Goal: Task Accomplishment & Management: Use online tool/utility

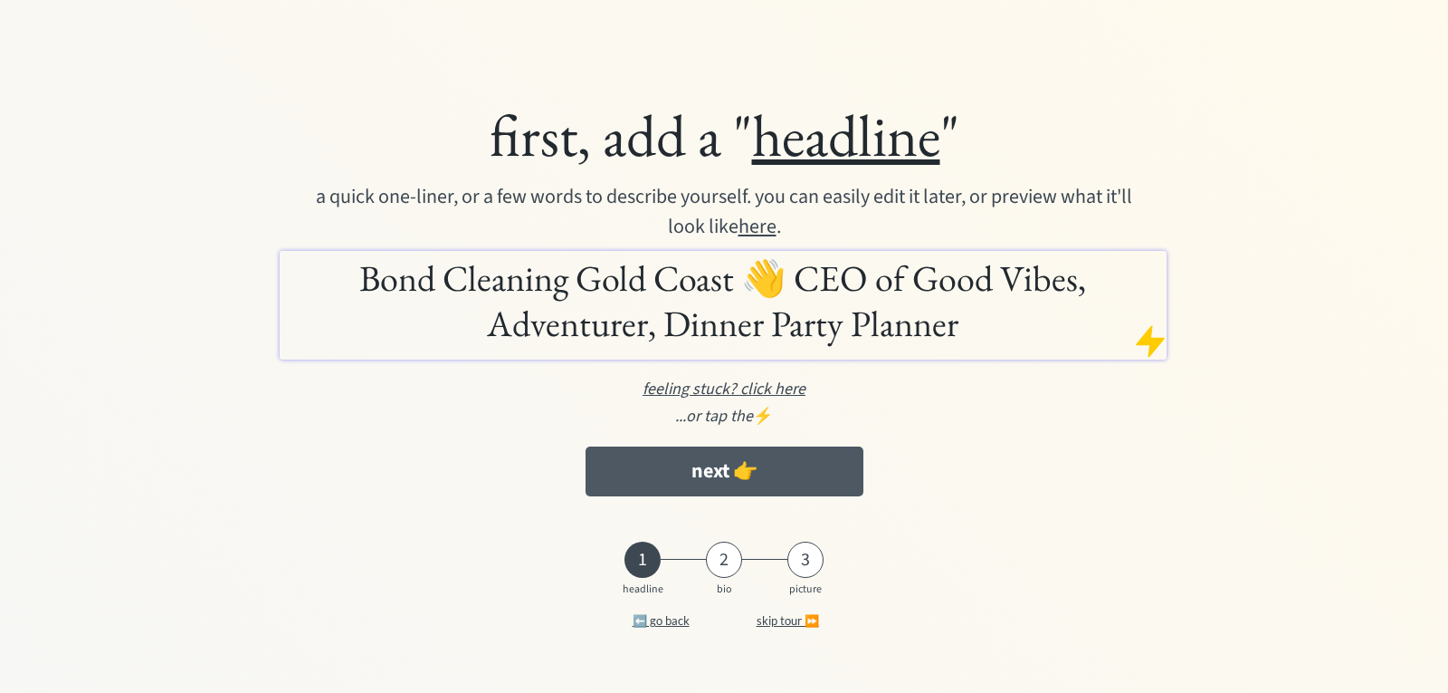
click at [740, 474] on button "next 👉" at bounding box center [725, 471] width 278 height 50
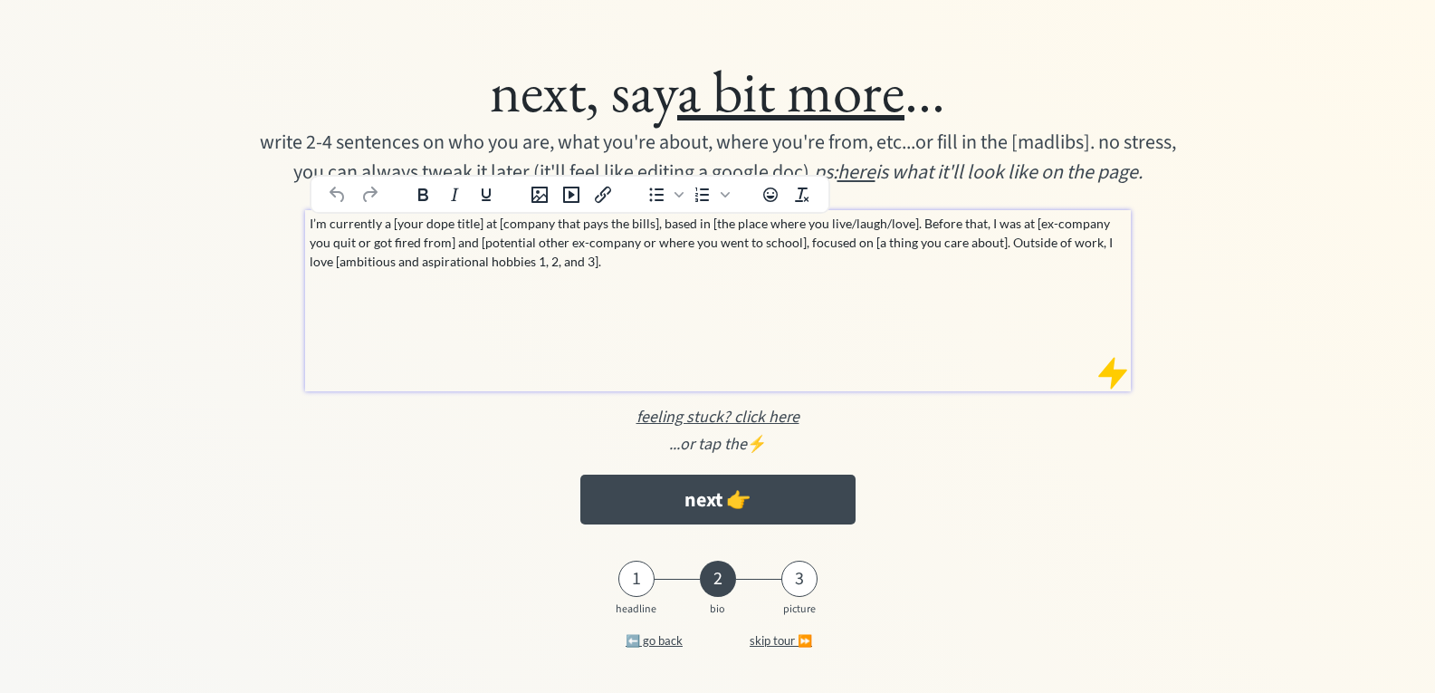
click at [415, 247] on p "I’m currently a [your dope title] at [company that pays the bills], based in [t…" at bounding box center [718, 242] width 817 height 57
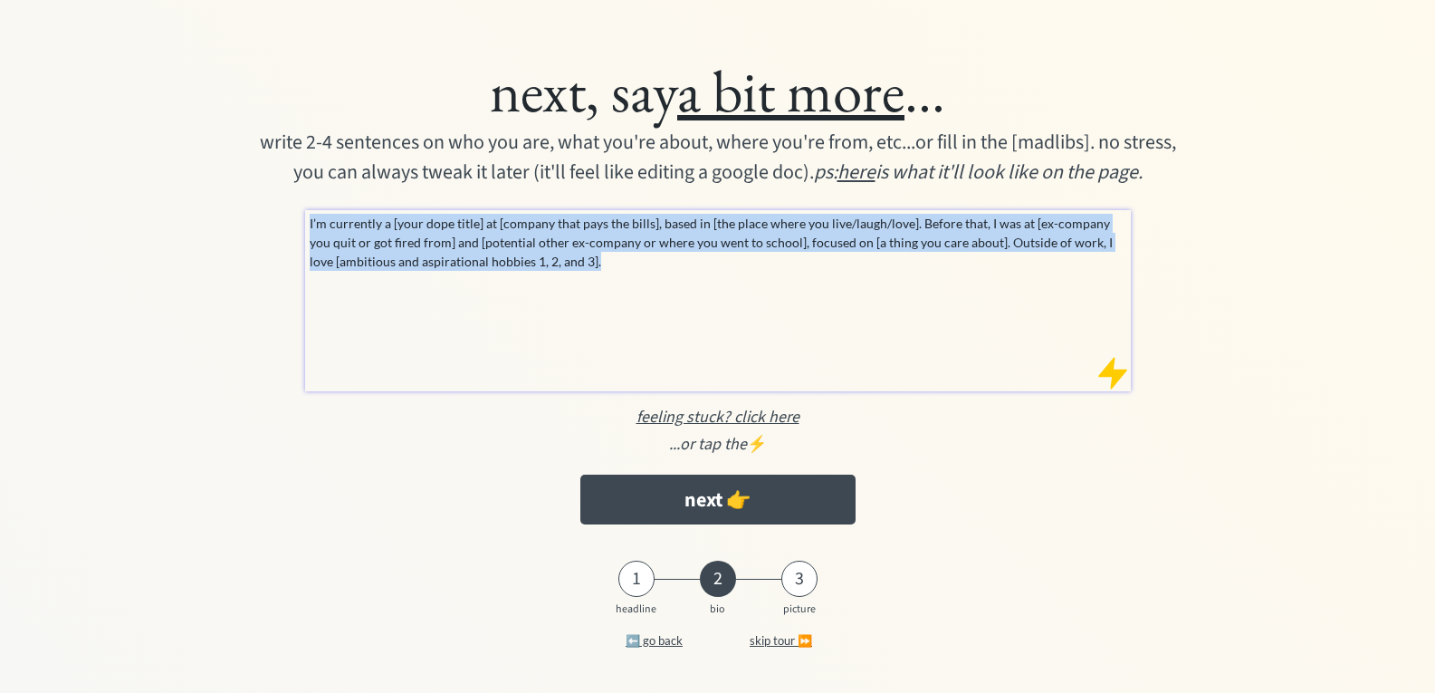
click at [415, 246] on p "I’m currently a [your dope title] at [company that pays the bills], based in [t…" at bounding box center [718, 242] width 817 height 57
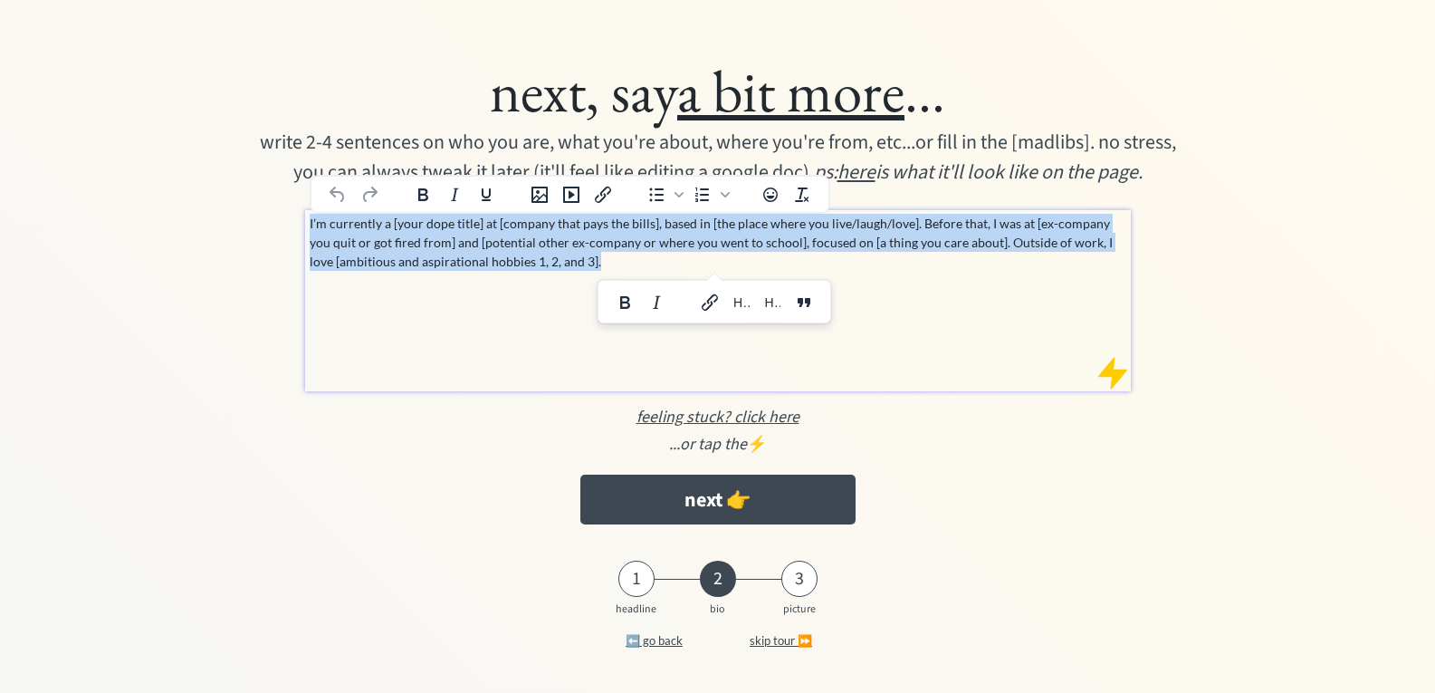
click at [415, 246] on p "I’m currently a [your dope title] at [company that pays the bills], based in [t…" at bounding box center [718, 242] width 817 height 57
click at [595, 270] on p "I’m currently a [your dope title] at [company that pays the bills], based in [t…" at bounding box center [718, 242] width 817 height 57
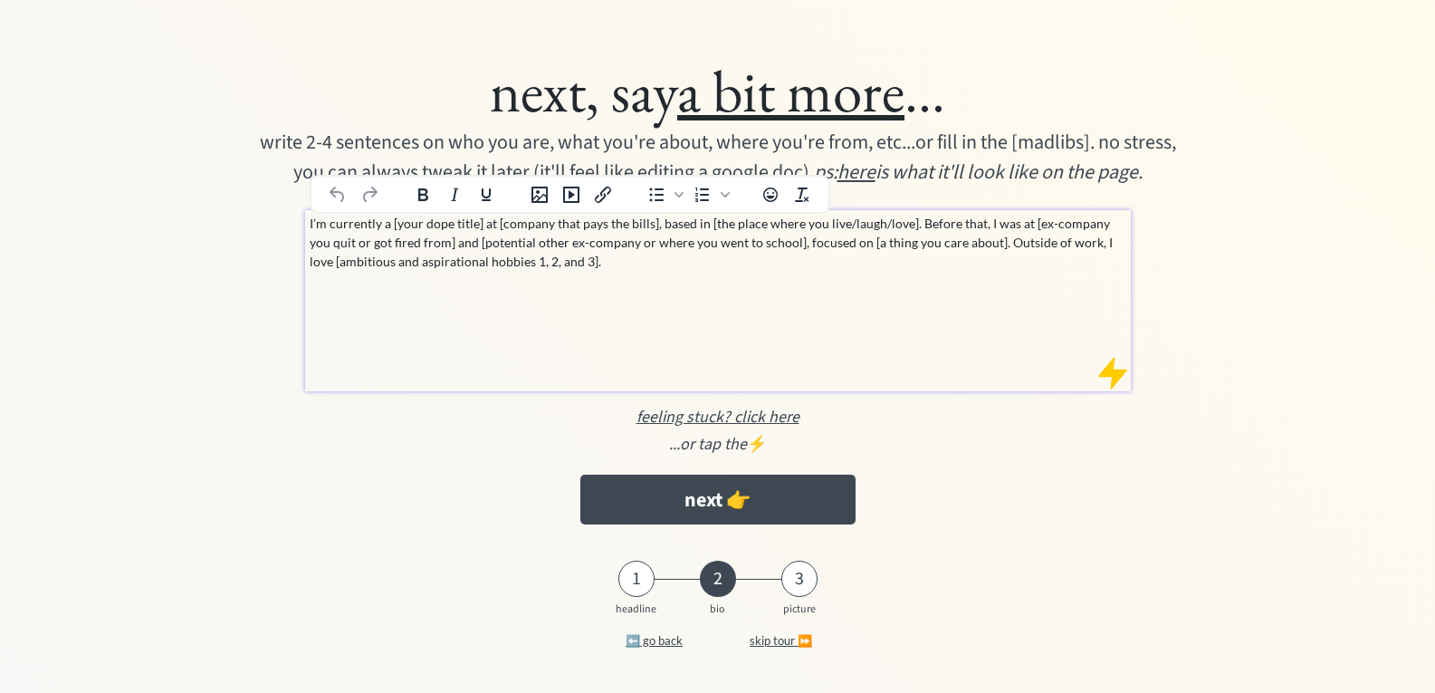
click at [638, 569] on div "1" at bounding box center [636, 579] width 36 height 22
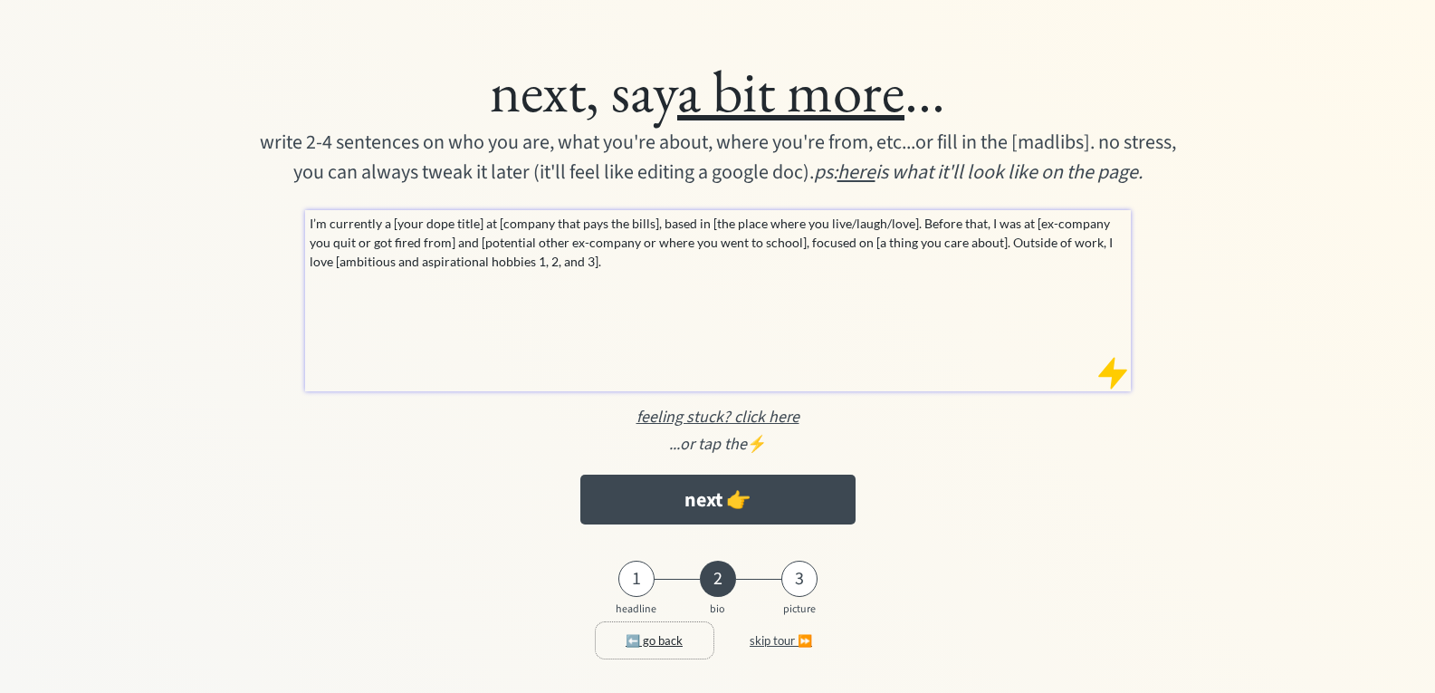
click at [649, 638] on button "⬅️ go back" at bounding box center [655, 640] width 118 height 36
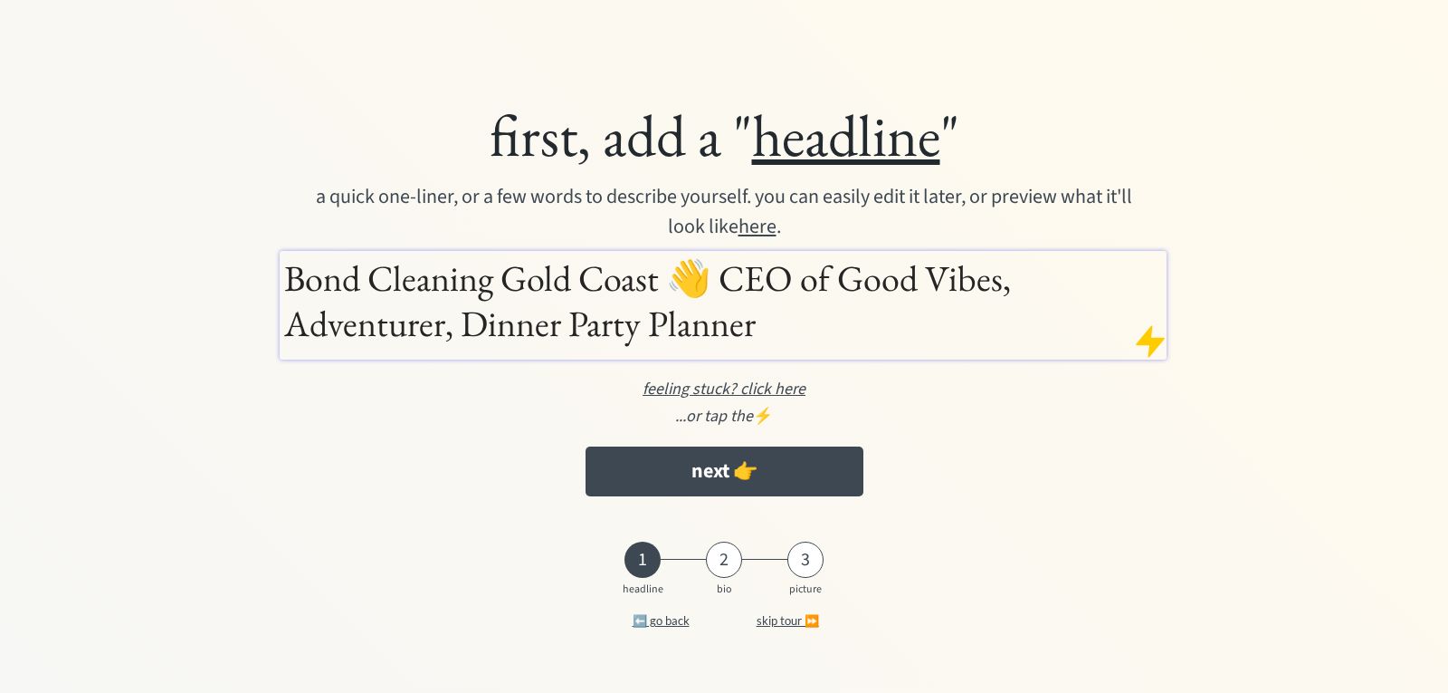
click at [732, 311] on h1 "Bond Cleaning Gold Coast 👋 CEO of Good Vibes, Adventurer, Dinner Party Planner" at bounding box center [723, 300] width 878 height 91
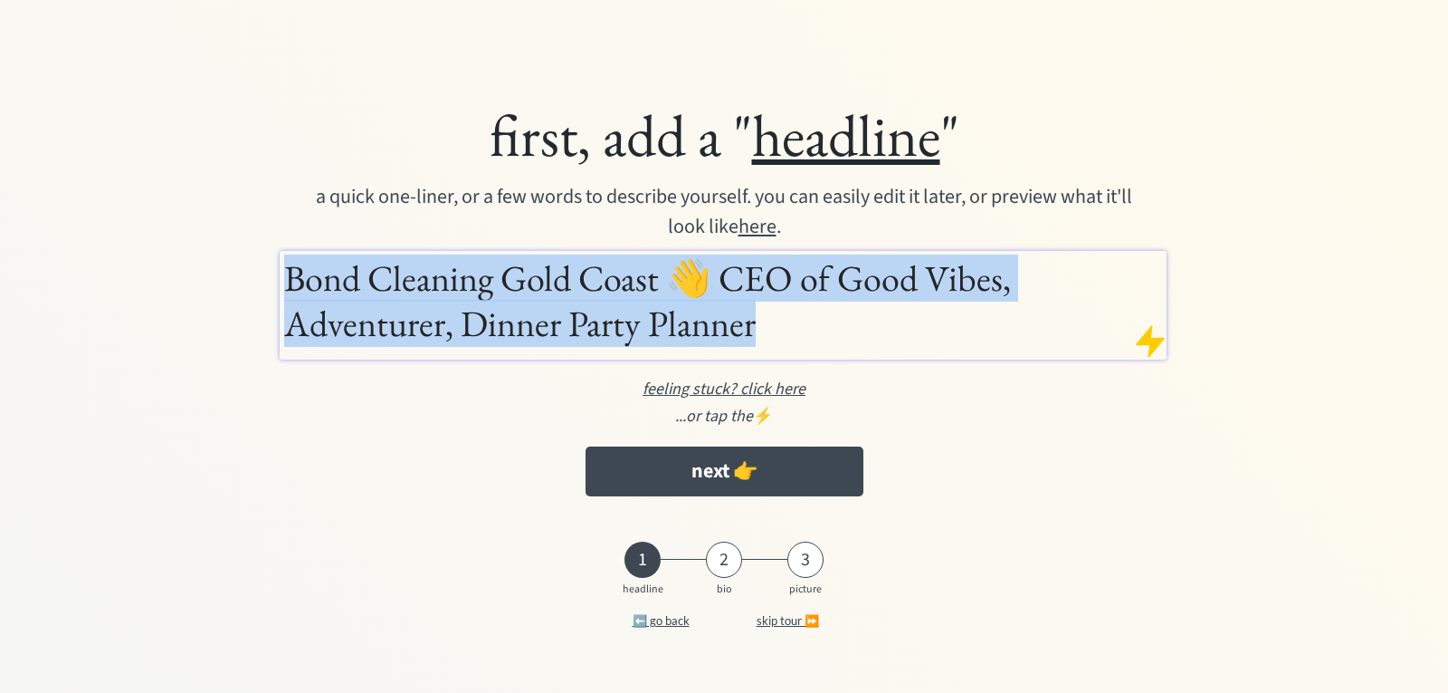
click at [732, 311] on h1 "Bond Cleaning Gold Coast 👋 CEO of Good Vibes, Adventurer, Dinner Party Planner" at bounding box center [723, 300] width 878 height 91
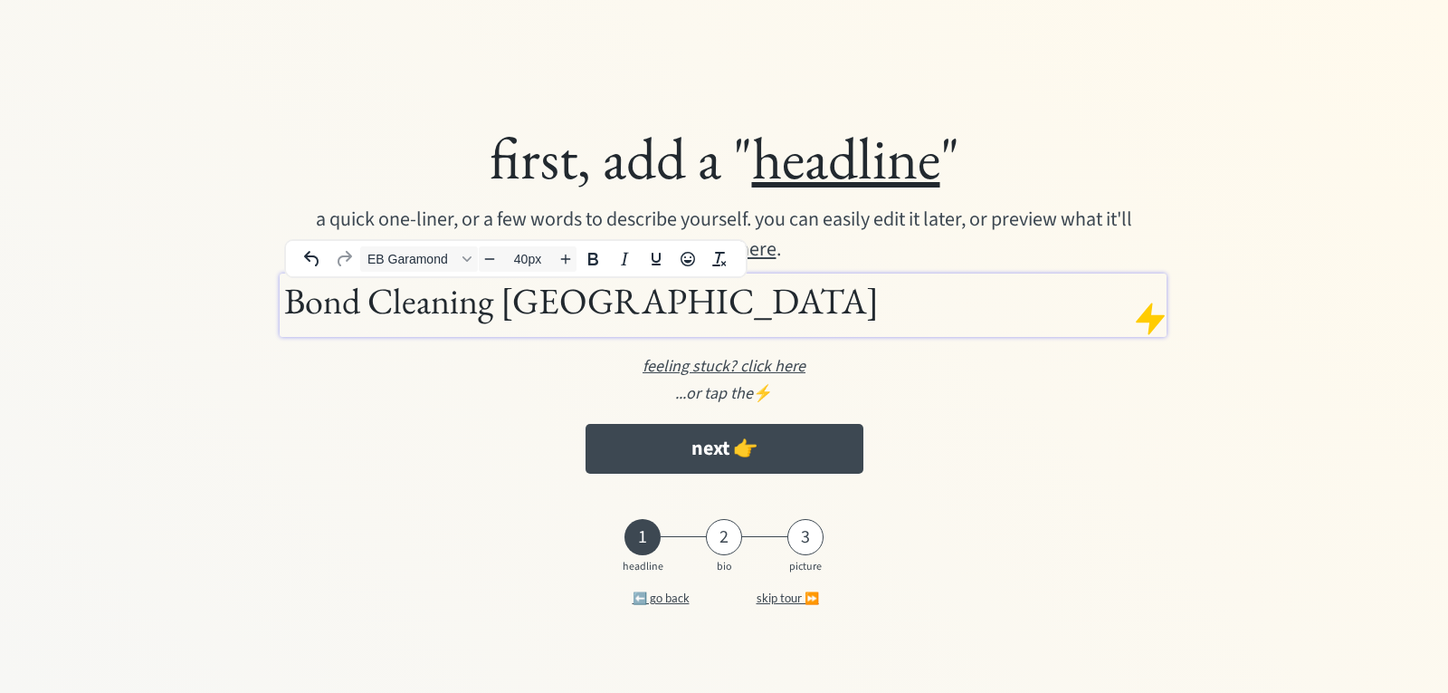
click at [593, 386] on div "...or tap the ⚡️" at bounding box center [724, 393] width 1094 height 24
click at [685, 313] on h1 "Bond Cleaning Gold Coast" at bounding box center [723, 300] width 878 height 45
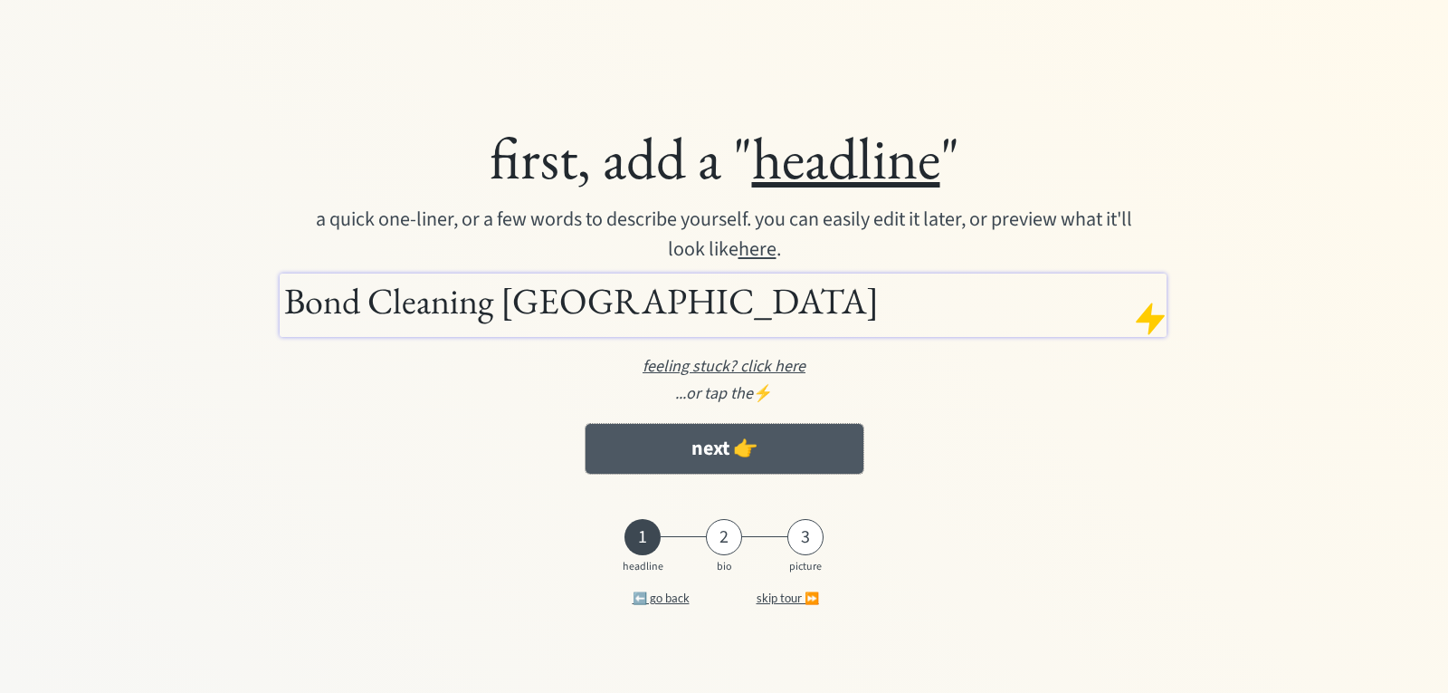
click at [689, 444] on button "next 👉" at bounding box center [725, 449] width 278 height 50
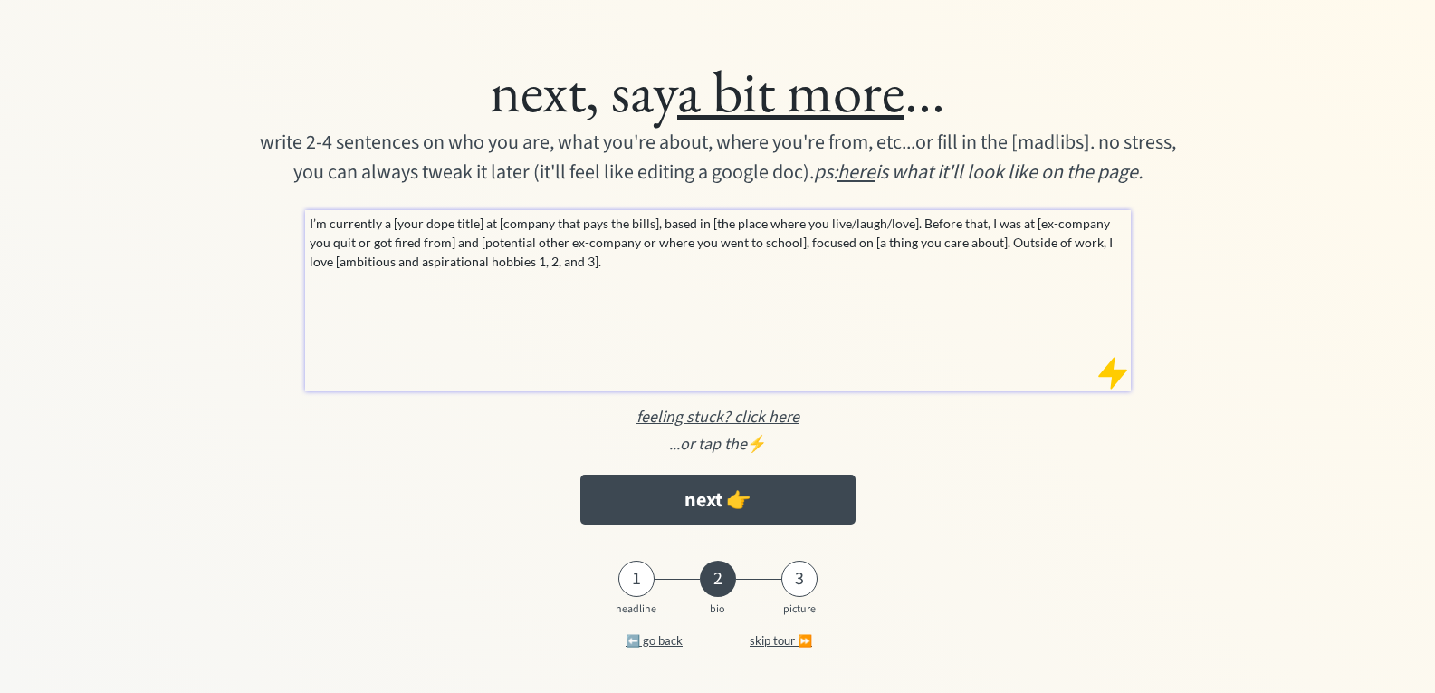
drag, startPoint x: 612, startPoint y: 272, endPoint x: 313, endPoint y: 201, distance: 307.0
click at [313, 201] on div "next, say a bit more ... write 2-4 sentences on who you are, what you're about,…" at bounding box center [717, 289] width 1119 height 488
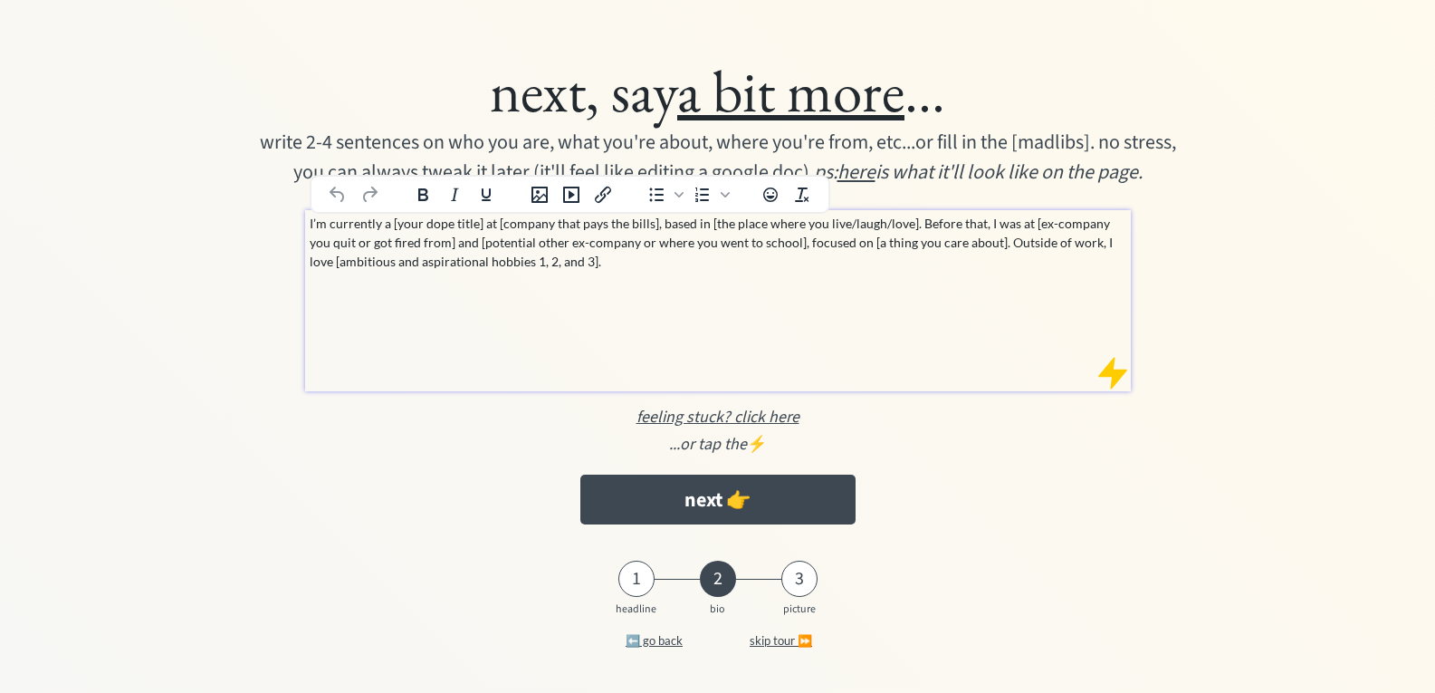
click at [414, 230] on p "I’m currently a [your dope title] at [company that pays the bills], based in [t…" at bounding box center [718, 242] width 817 height 57
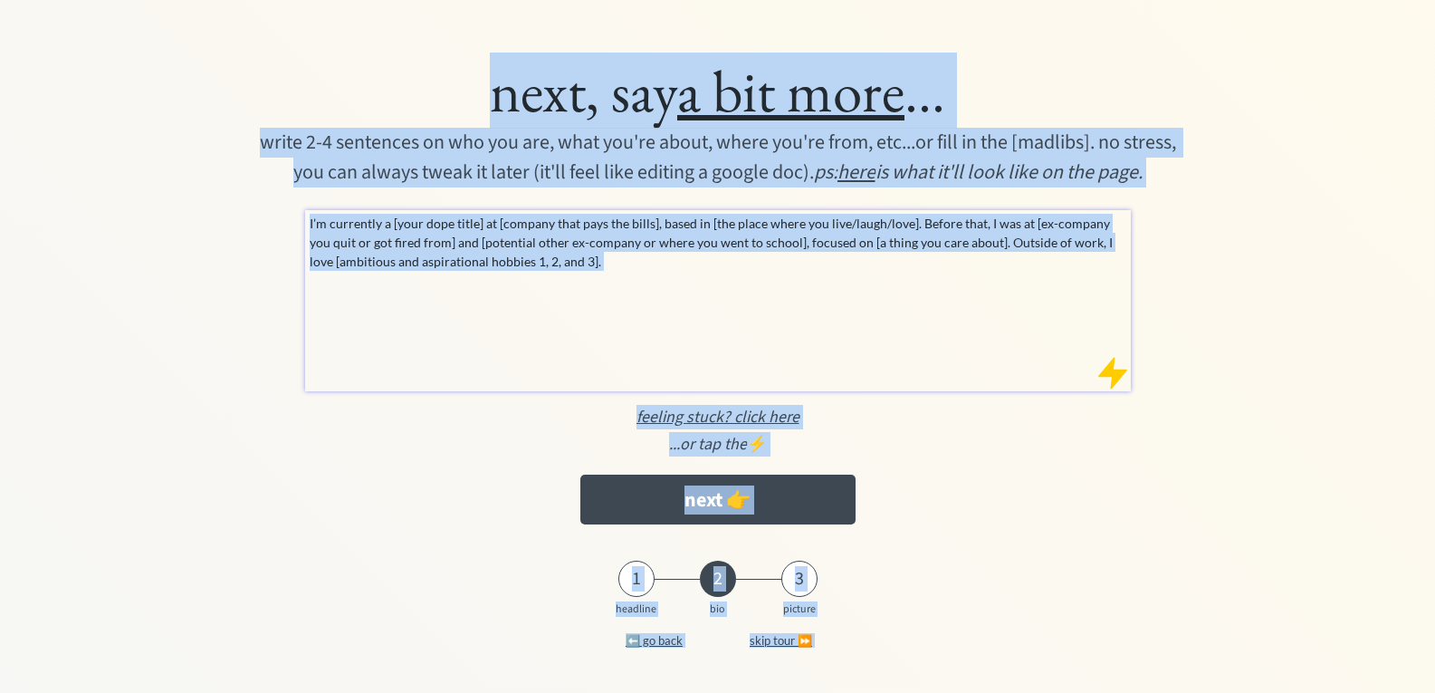
click at [463, 264] on p "I’m currently a [your dope title] at [company that pays the bills], based in [t…" at bounding box center [718, 242] width 817 height 57
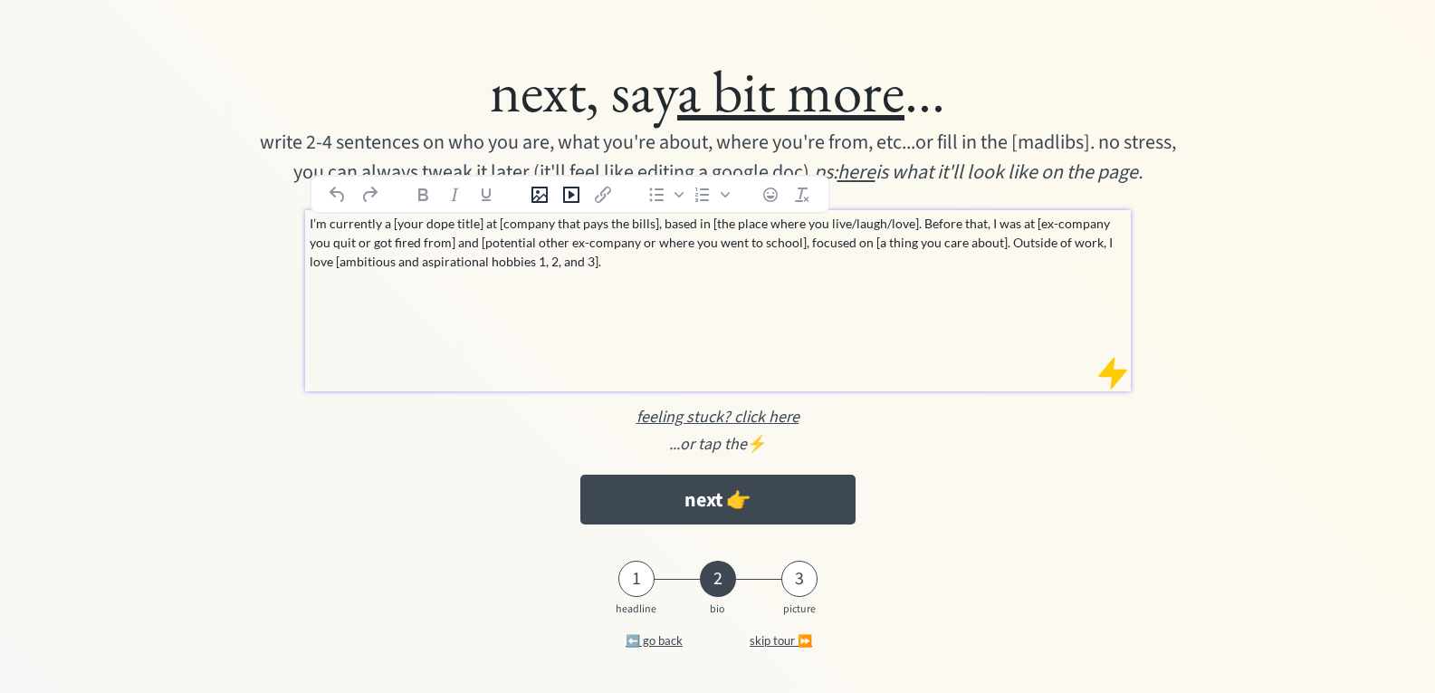
click at [586, 270] on p "I’m currently a [your dope title] at [company that pays the bills], based in [t…" at bounding box center [718, 242] width 817 height 57
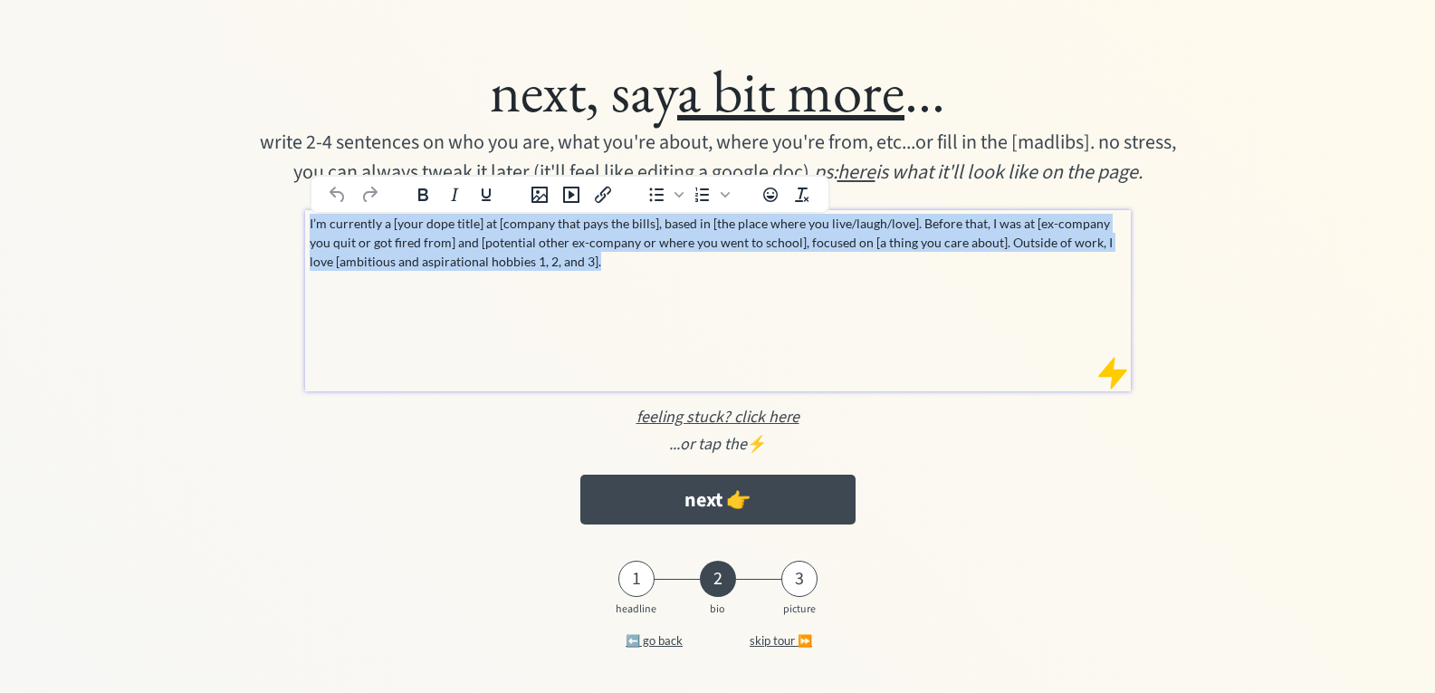
drag, startPoint x: 581, startPoint y: 267, endPoint x: 277, endPoint y: 214, distance: 308.8
click at [277, 214] on div "next, say a bit more ... write 2-4 sentences on who you are, what you're about,…" at bounding box center [717, 289] width 1119 height 488
paste div
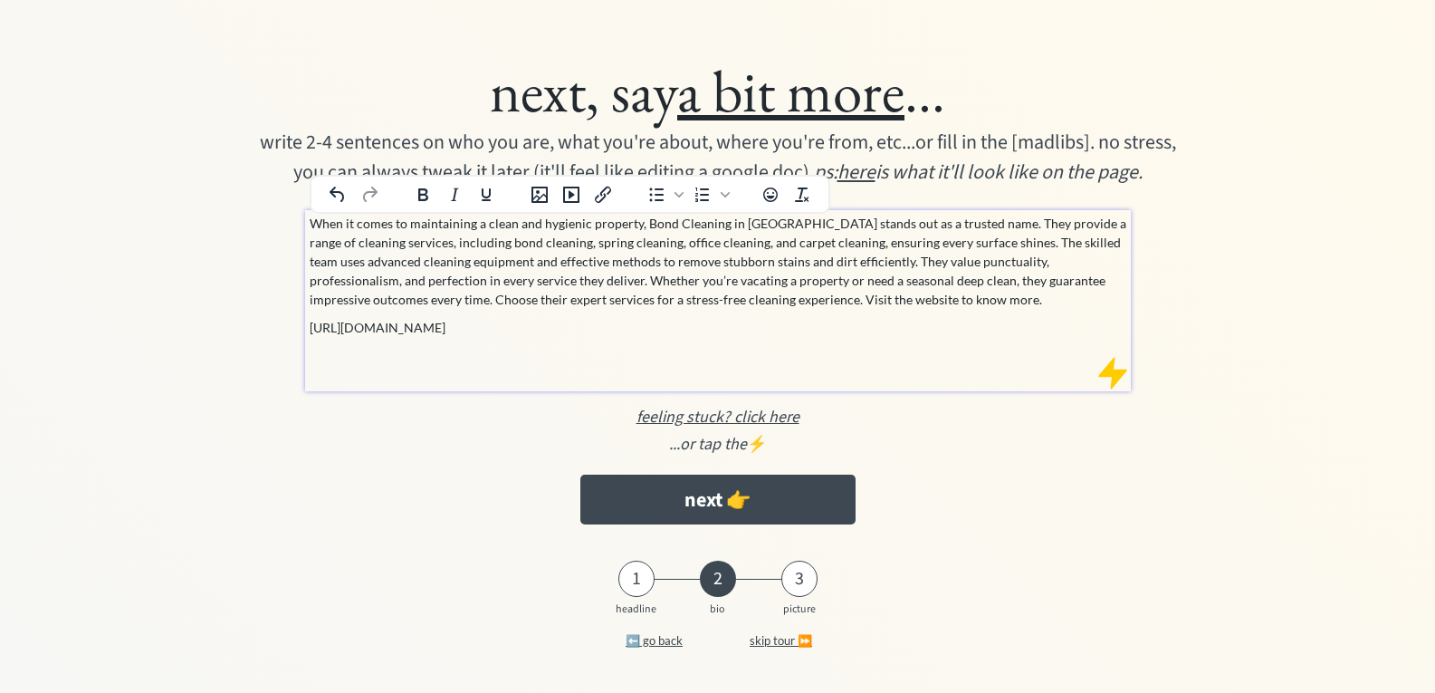
drag, startPoint x: 669, startPoint y: 327, endPoint x: 303, endPoint y: 337, distance: 365.9
click at [303, 337] on div "next, say a bit more ... write 2-4 sentences on who you are, what you're about,…" at bounding box center [717, 289] width 1119 height 488
click at [604, 199] on icon "Insert/edit link" at bounding box center [603, 195] width 22 height 22
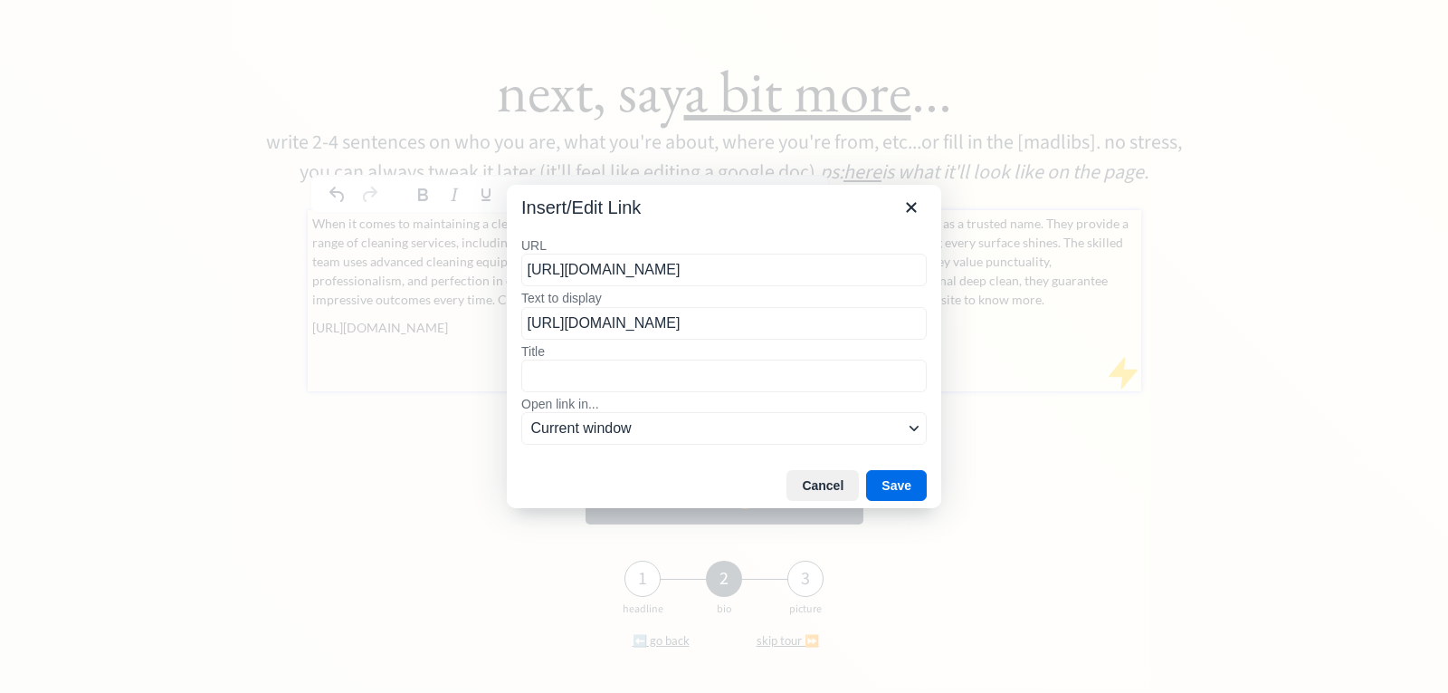
scroll to position [0, 4]
type input "https://www.bondcleaningingoldcoast.com.au/bond-cleaning/"
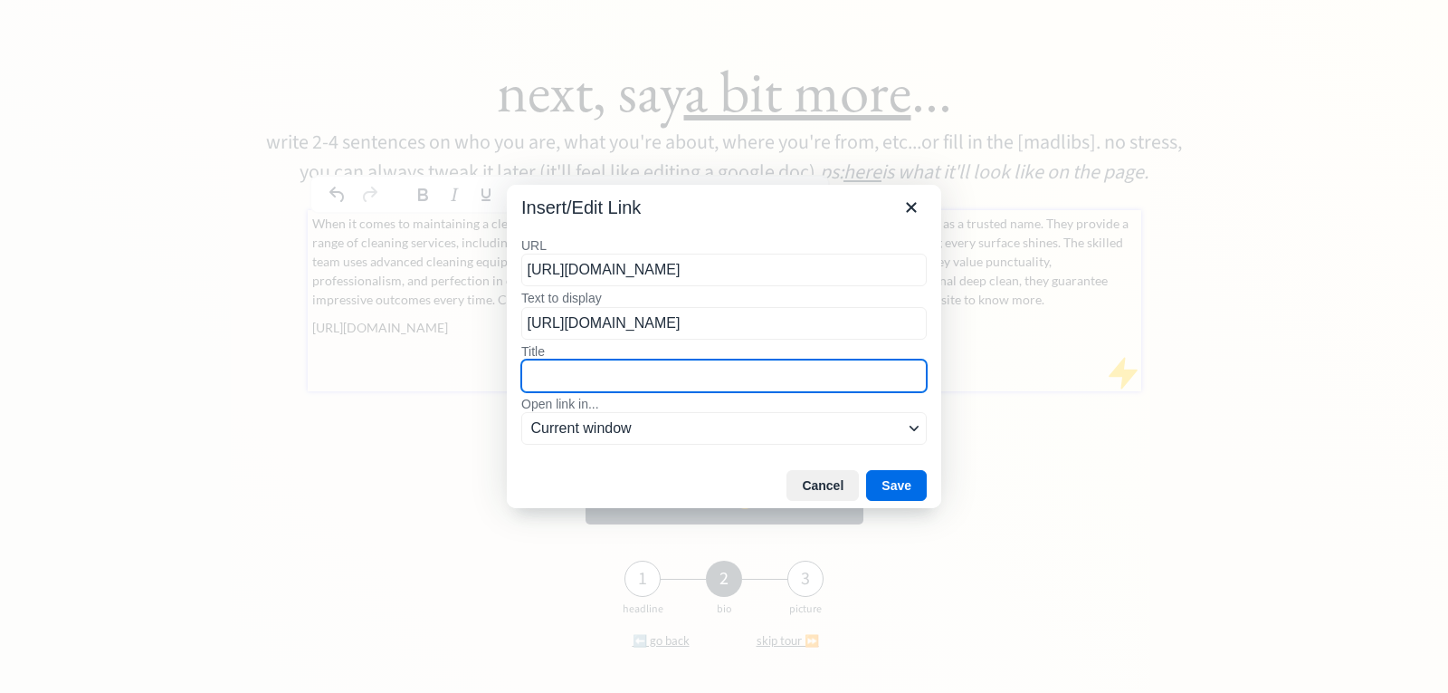
click at [581, 368] on input "Title" at bounding box center [724, 375] width 406 height 33
paste input "https://www.bondcleaningingoldcoast.com.au/bond-cleaning/"
type input "[URL][DOMAIN_NAME]"
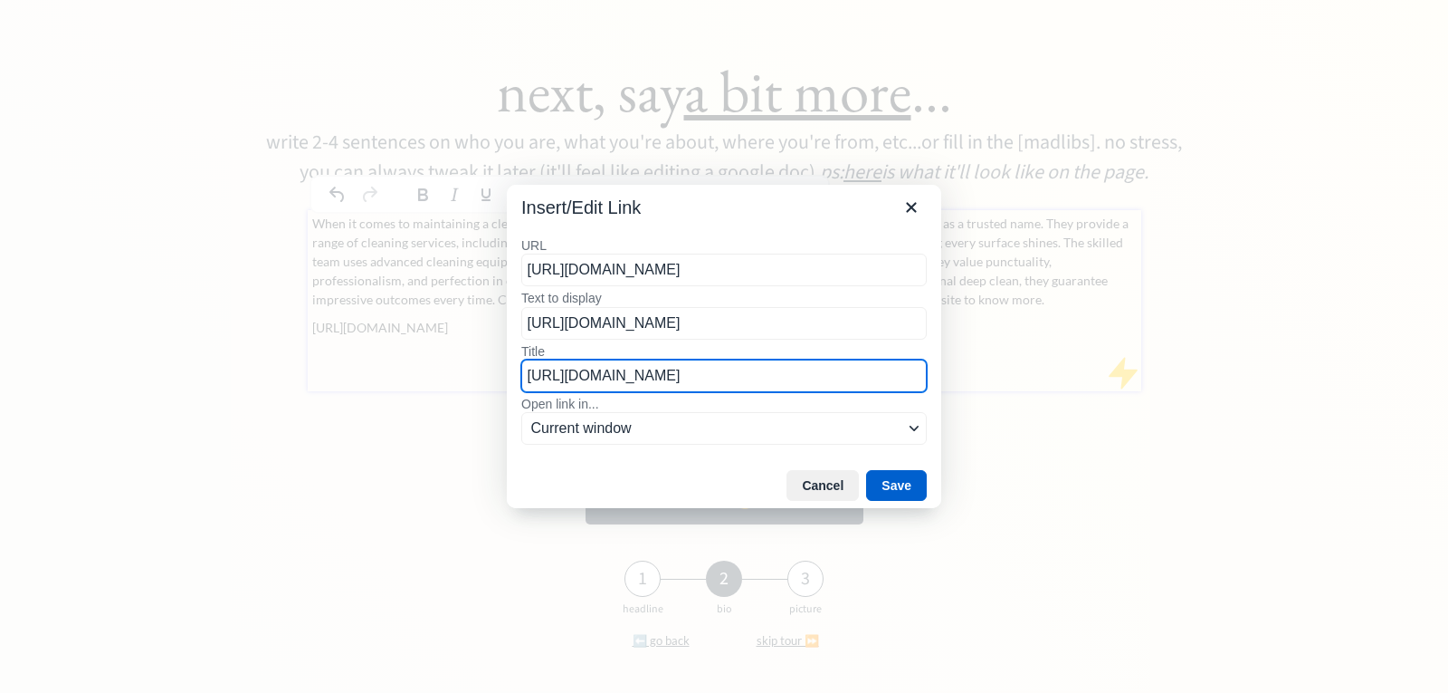
click at [907, 478] on button "Save" at bounding box center [896, 485] width 61 height 31
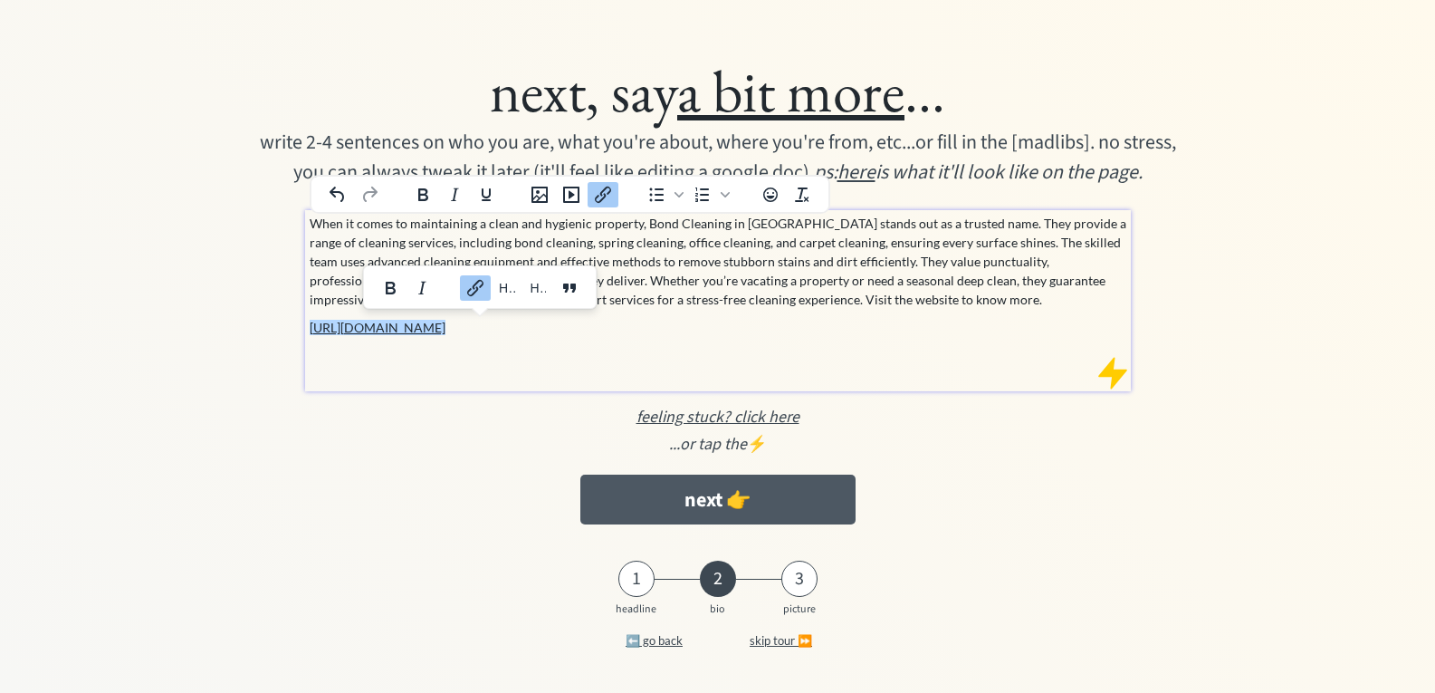
click at [720, 499] on button "next 👉" at bounding box center [717, 499] width 275 height 50
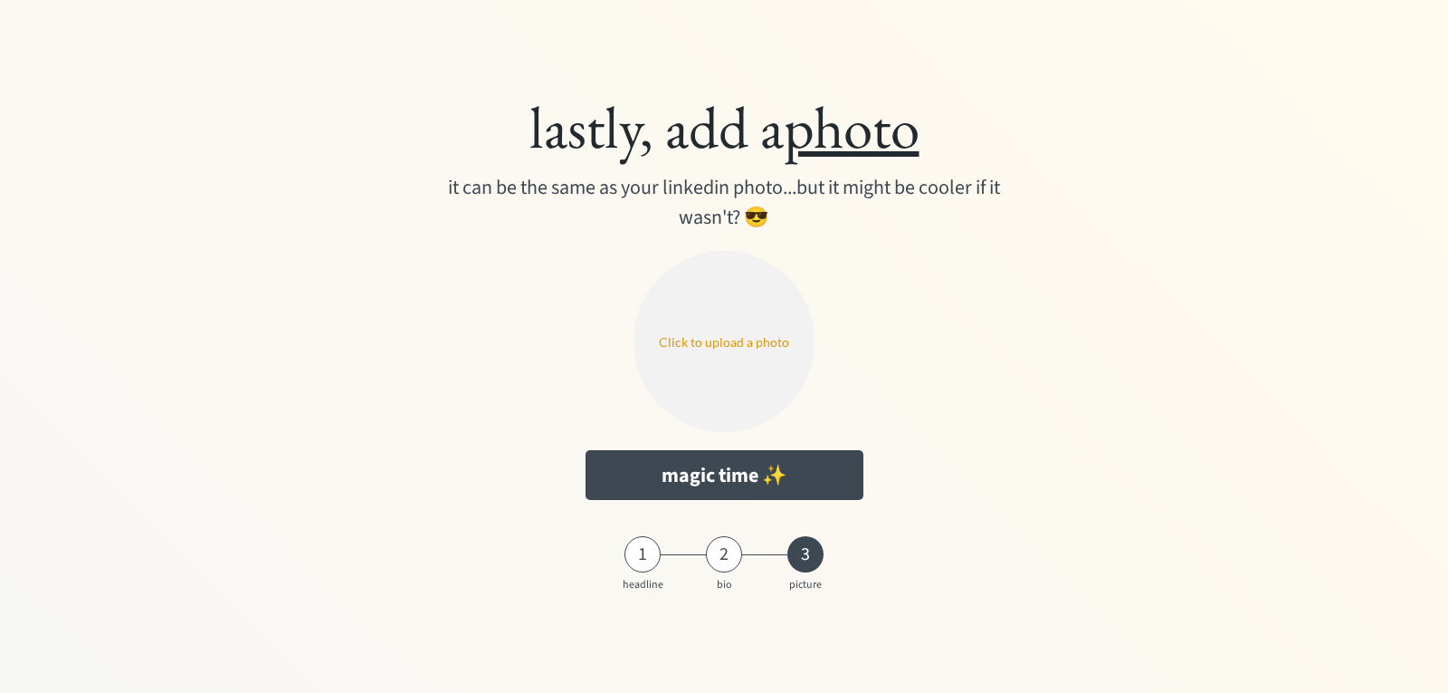
click at [731, 319] on input "file" at bounding box center [724, 341] width 181 height 181
type input "C:\fakepath\Bond Cleaning in [GEOGRAPHIC_DATA] 2.png"
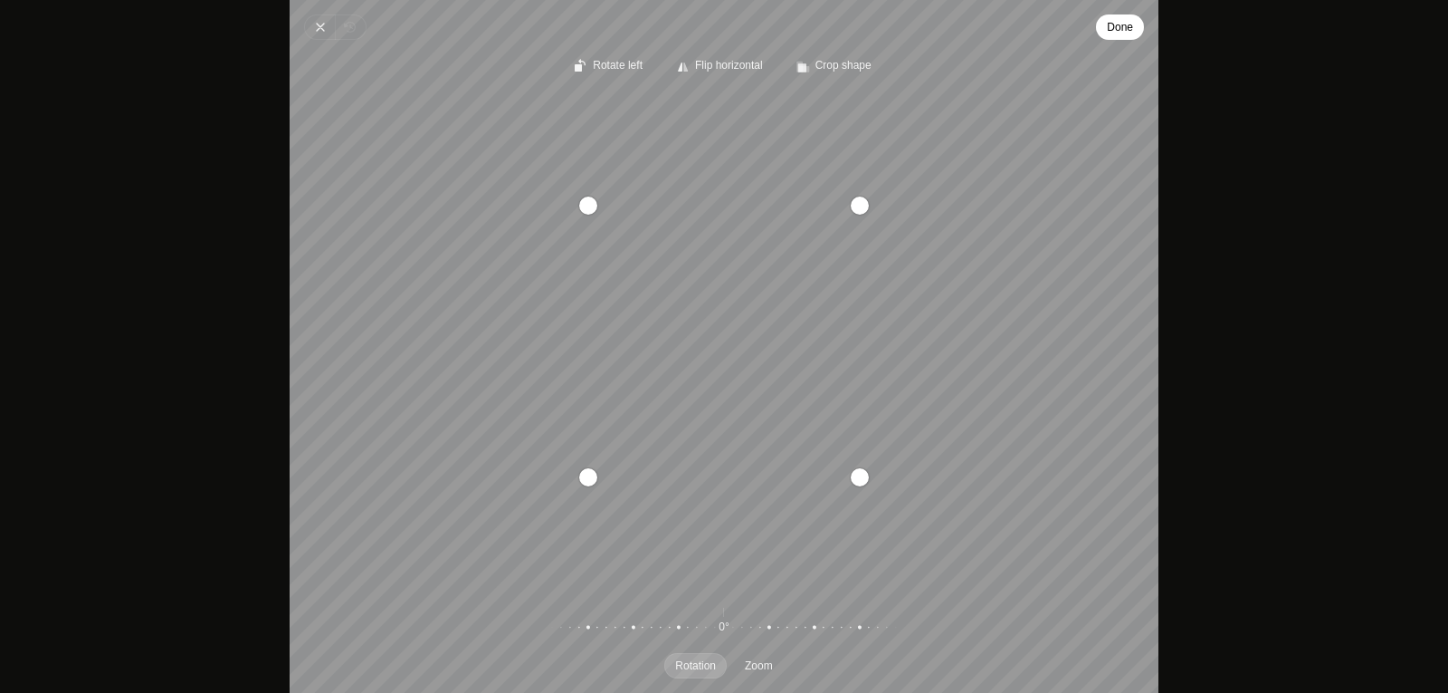
click at [1104, 17] on button "Done" at bounding box center [1120, 26] width 48 height 25
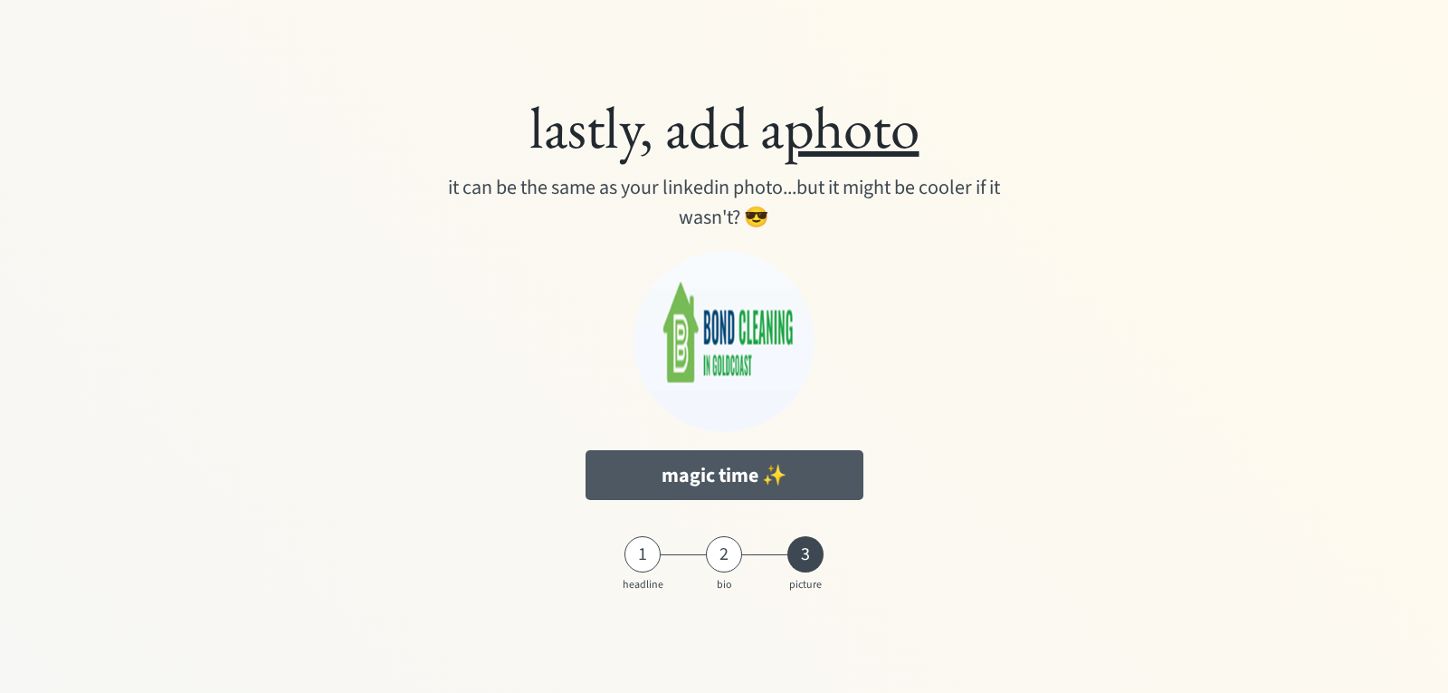
click at [749, 471] on button "magic time ✨" at bounding box center [725, 475] width 278 height 50
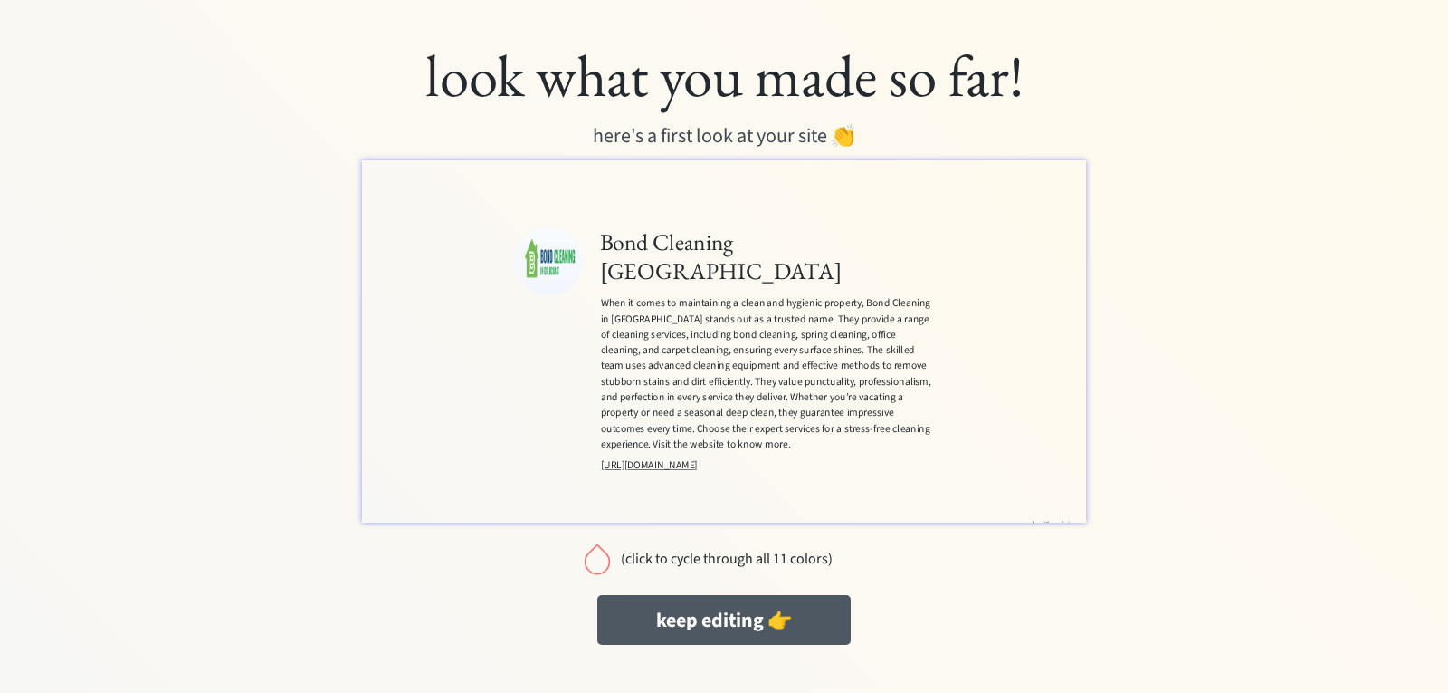
click at [756, 620] on button "keep editing 👉" at bounding box center [723, 620] width 253 height 50
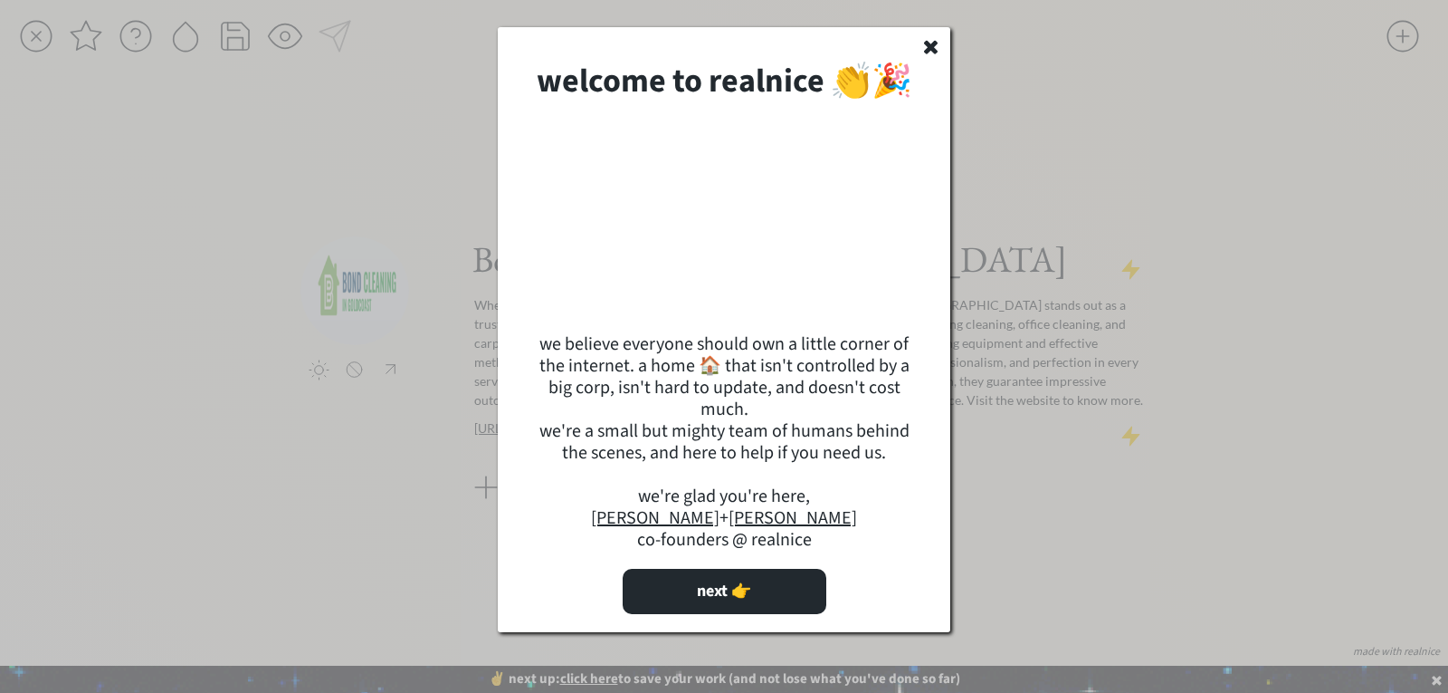
click at [922, 47] on icon at bounding box center [931, 46] width 21 height 20
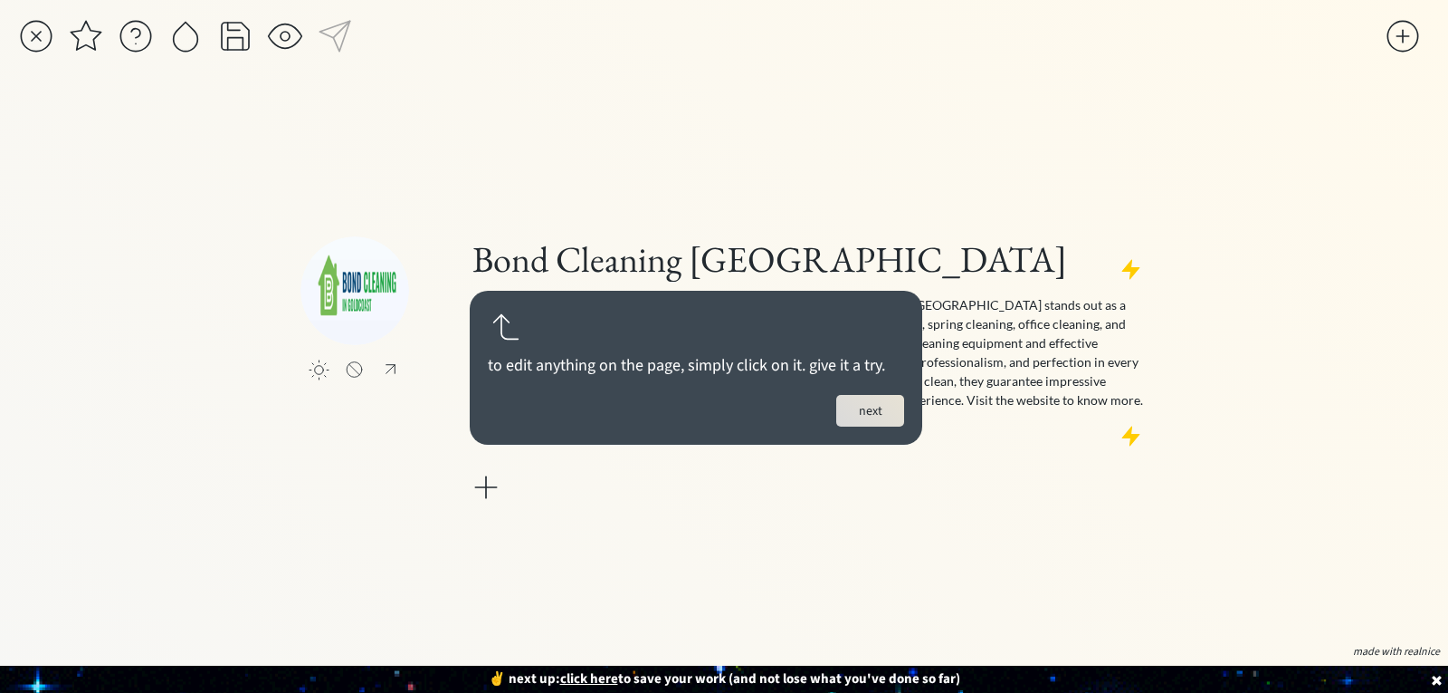
drag, startPoint x: 936, startPoint y: 132, endPoint x: 957, endPoint y: 165, distance: 38.7
click at [938, 132] on div "click to upload a picture Bond Cleaning [GEOGRAPHIC_DATA] When it comes to main…" at bounding box center [724, 371] width 847 height 534
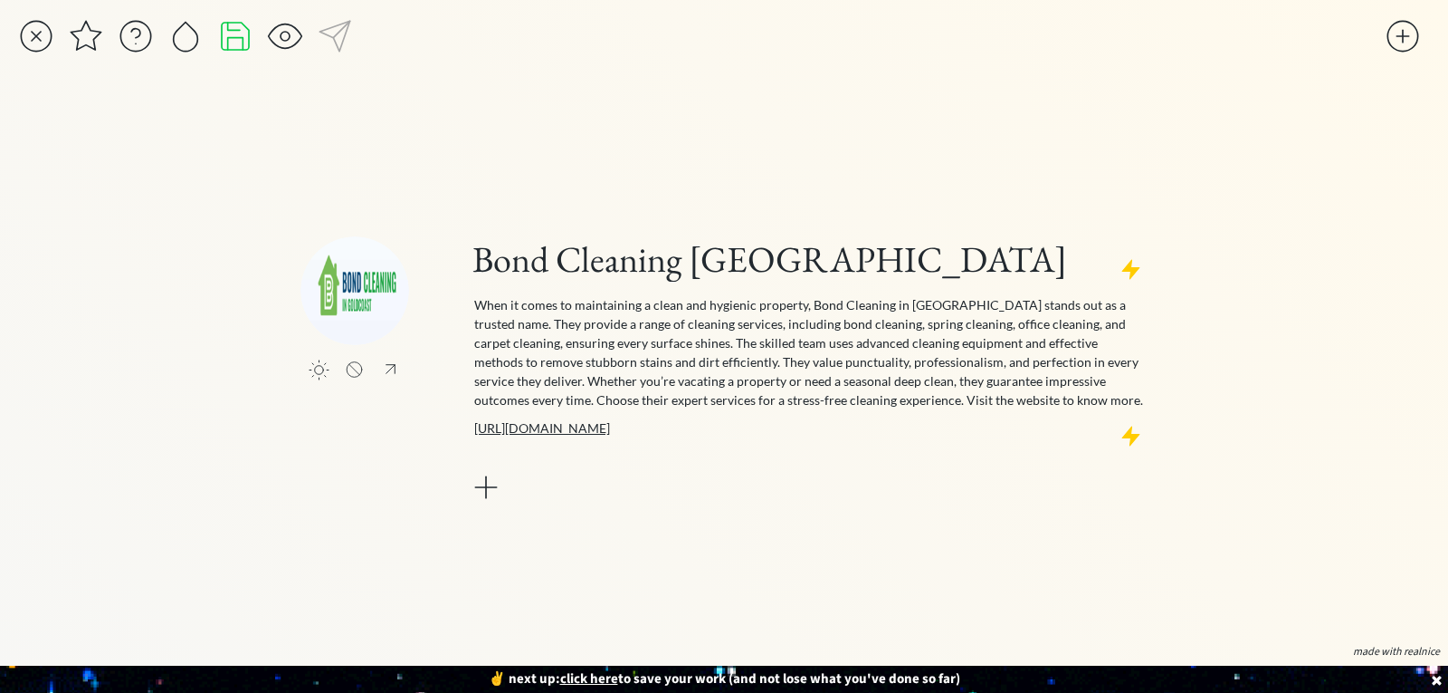
click at [236, 36] on div at bounding box center [235, 36] width 36 height 36
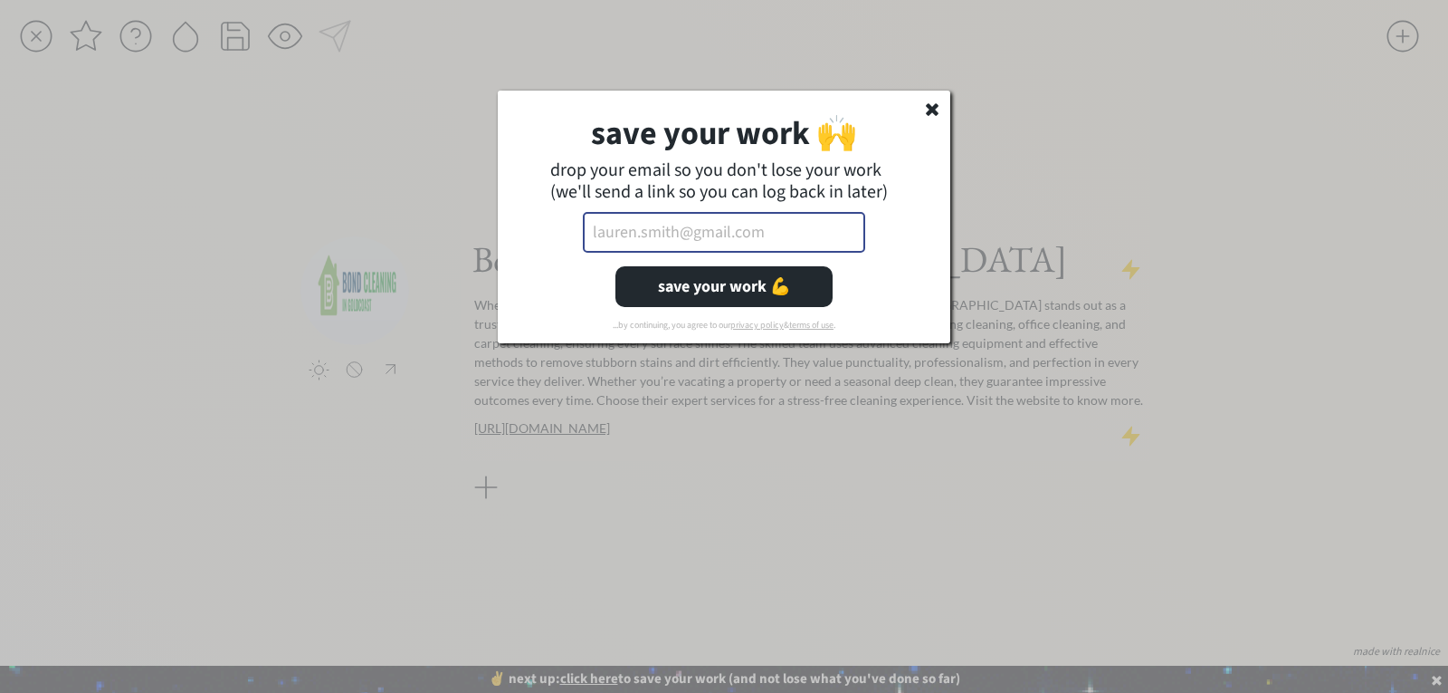
click at [668, 229] on input "email" at bounding box center [724, 232] width 282 height 41
paste input "[EMAIL_ADDRESS][DOMAIN_NAME]"
type input "[EMAIL_ADDRESS][DOMAIN_NAME]"
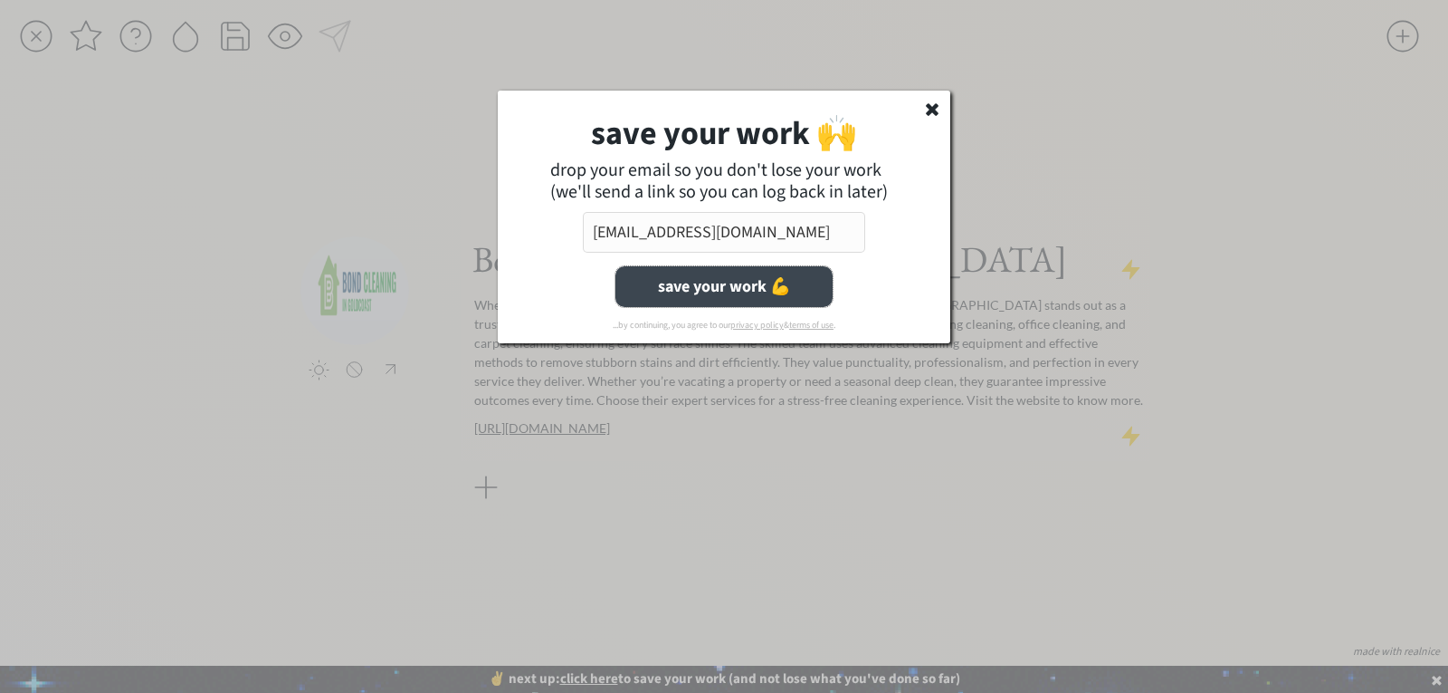
click at [709, 284] on button "save your work 💪" at bounding box center [724, 286] width 217 height 41
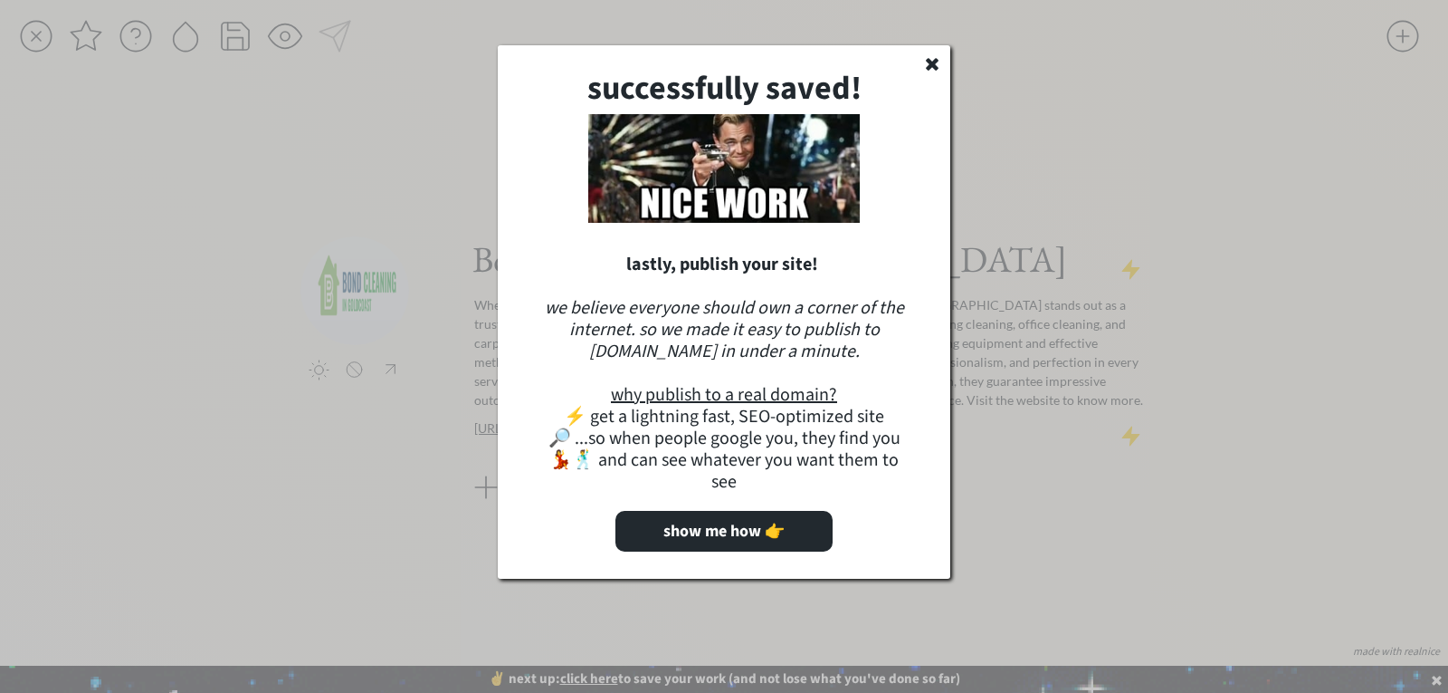
click at [755, 262] on strong "lastly, publish your site!" at bounding box center [722, 264] width 192 height 25
click at [932, 65] on use at bounding box center [932, 64] width 13 height 13
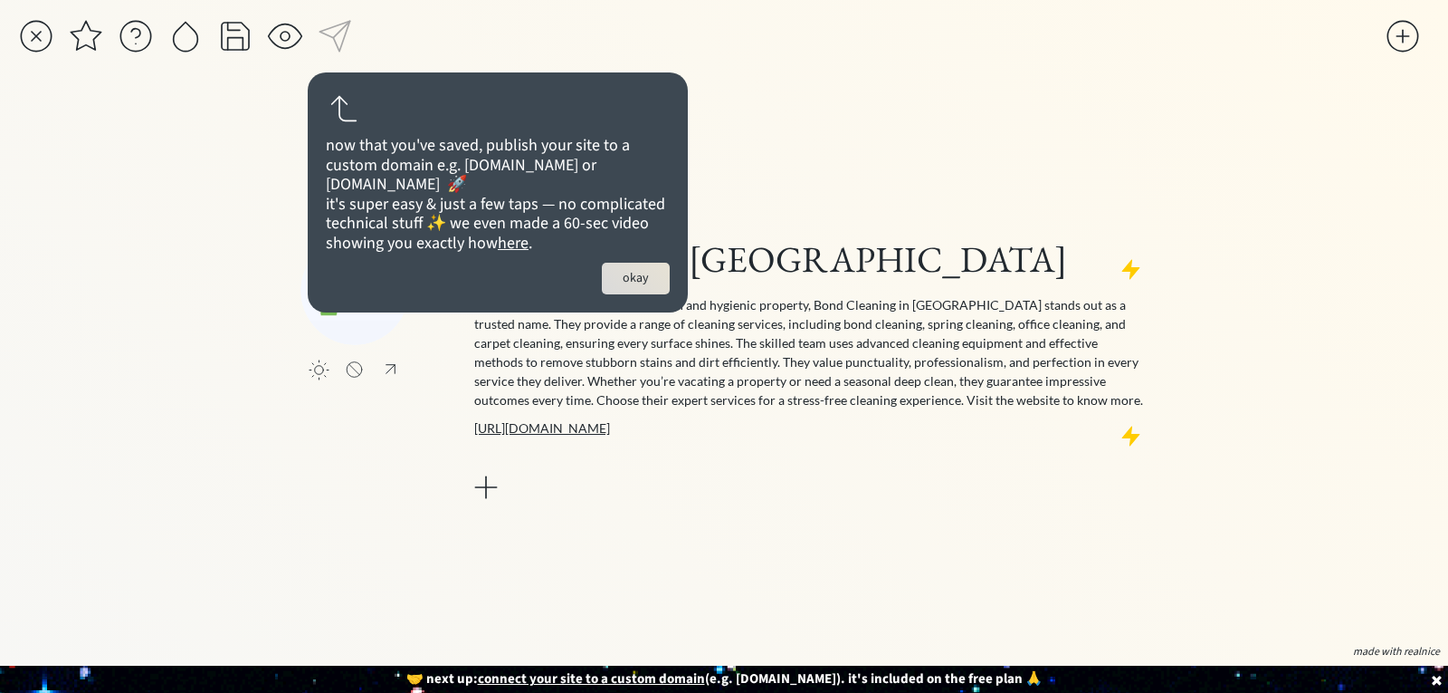
click at [626, 294] on button "okay" at bounding box center [636, 279] width 68 height 32
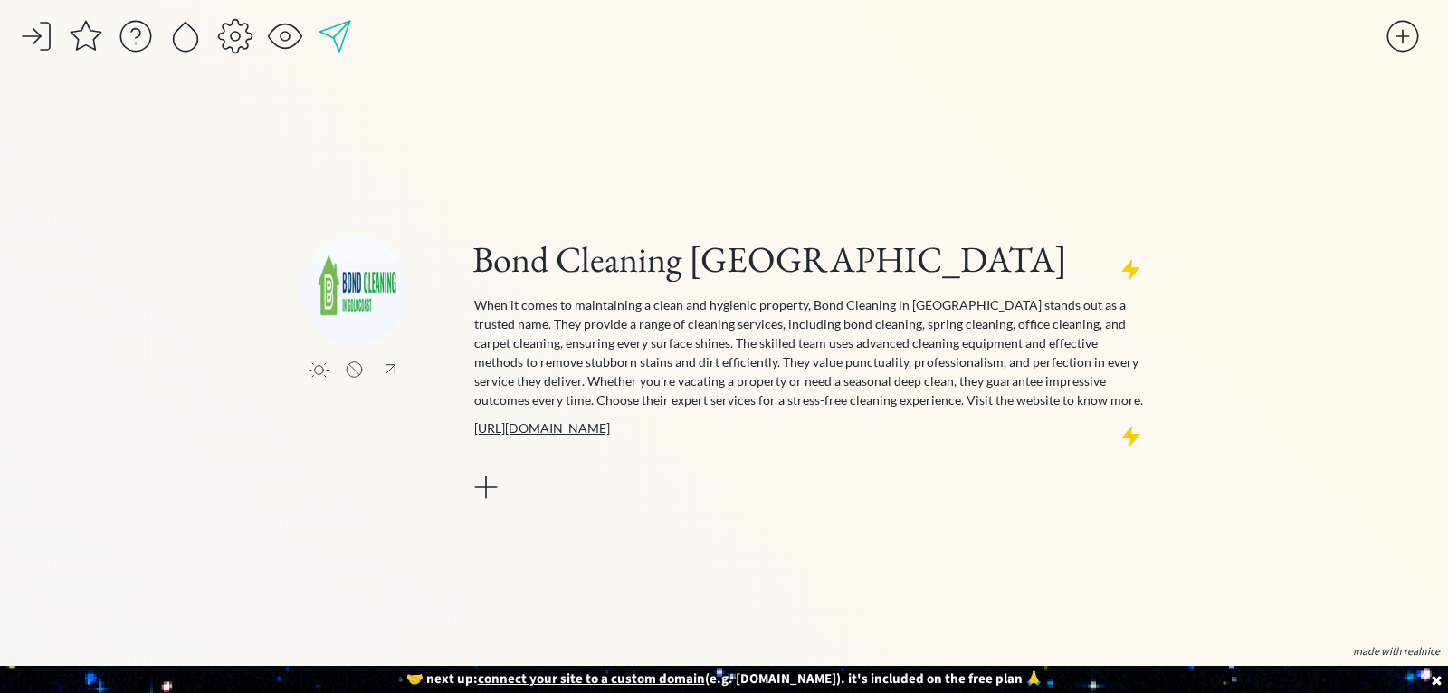
click at [344, 33] on div at bounding box center [335, 36] width 36 height 36
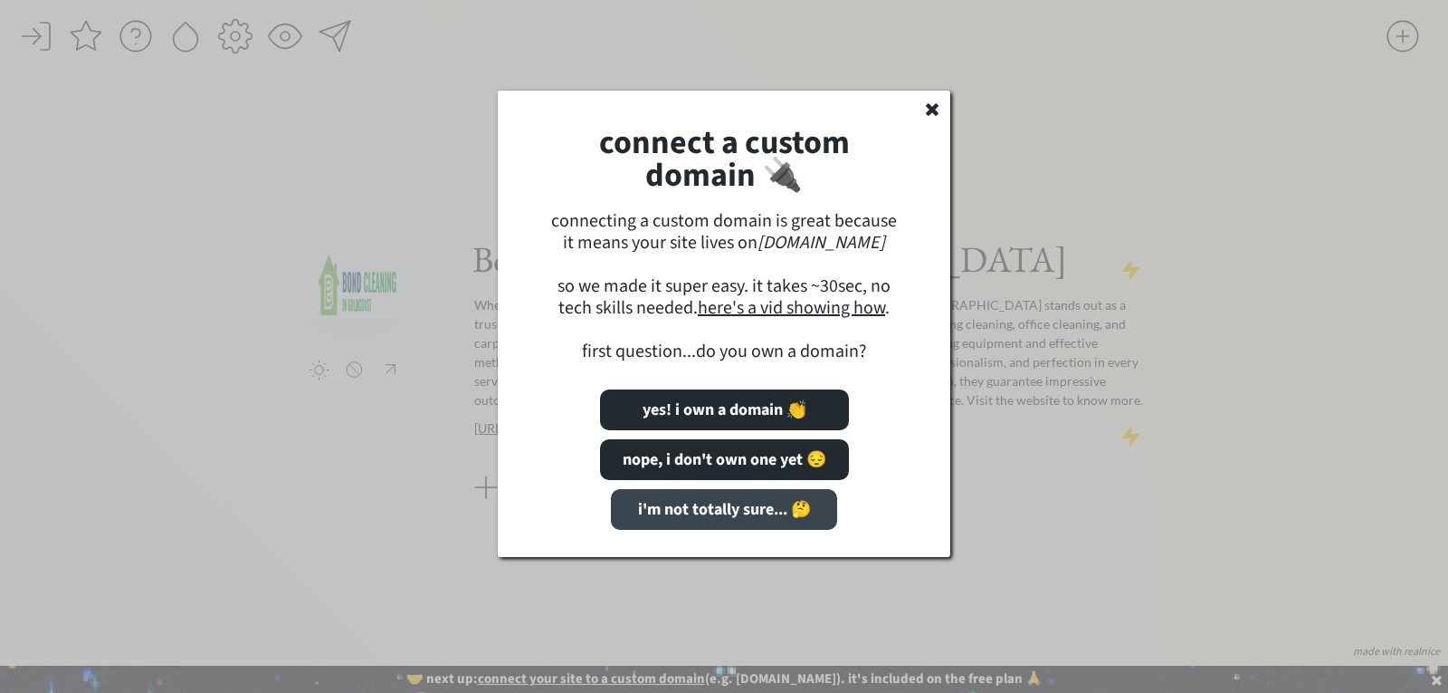
click at [689, 516] on button "i'm not totally sure... 🤔" at bounding box center [724, 509] width 226 height 41
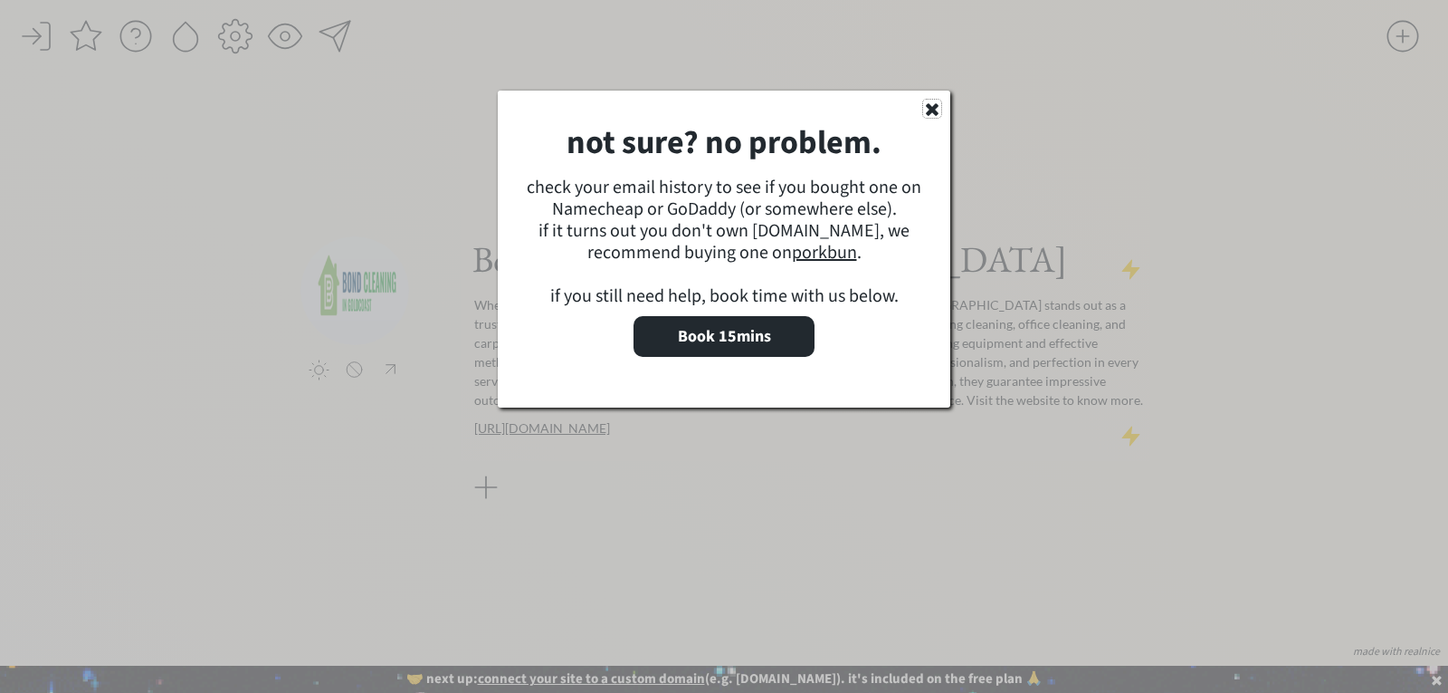
click at [932, 105] on icon at bounding box center [932, 109] width 18 height 18
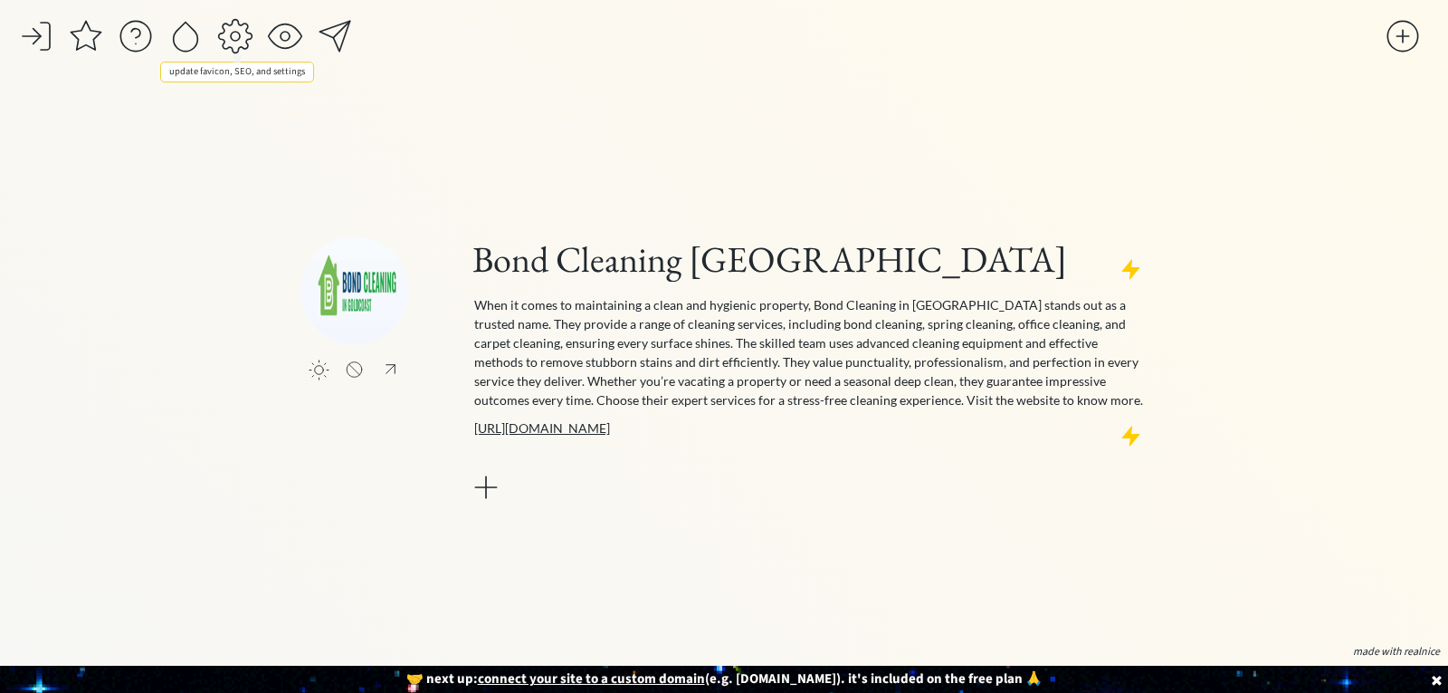
click at [239, 36] on div at bounding box center [235, 36] width 36 height 36
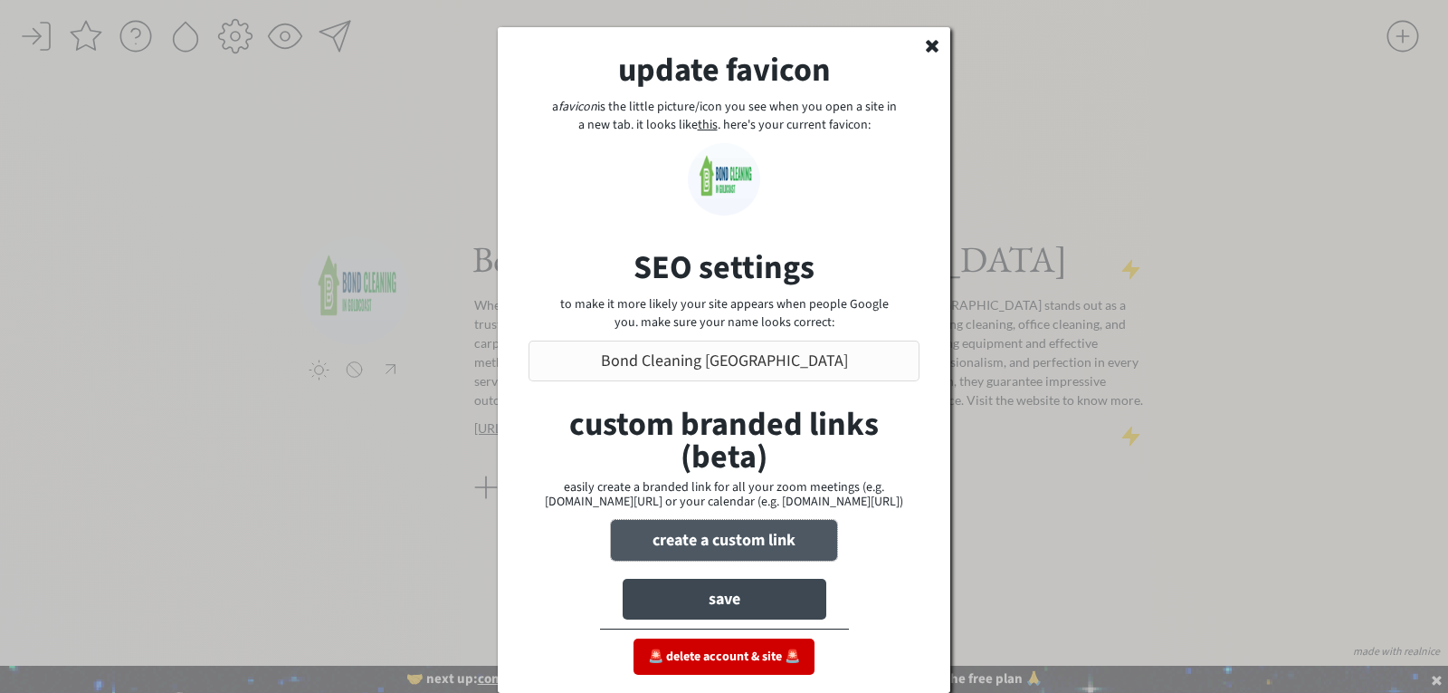
click at [747, 538] on button "create a custom link" at bounding box center [724, 540] width 226 height 41
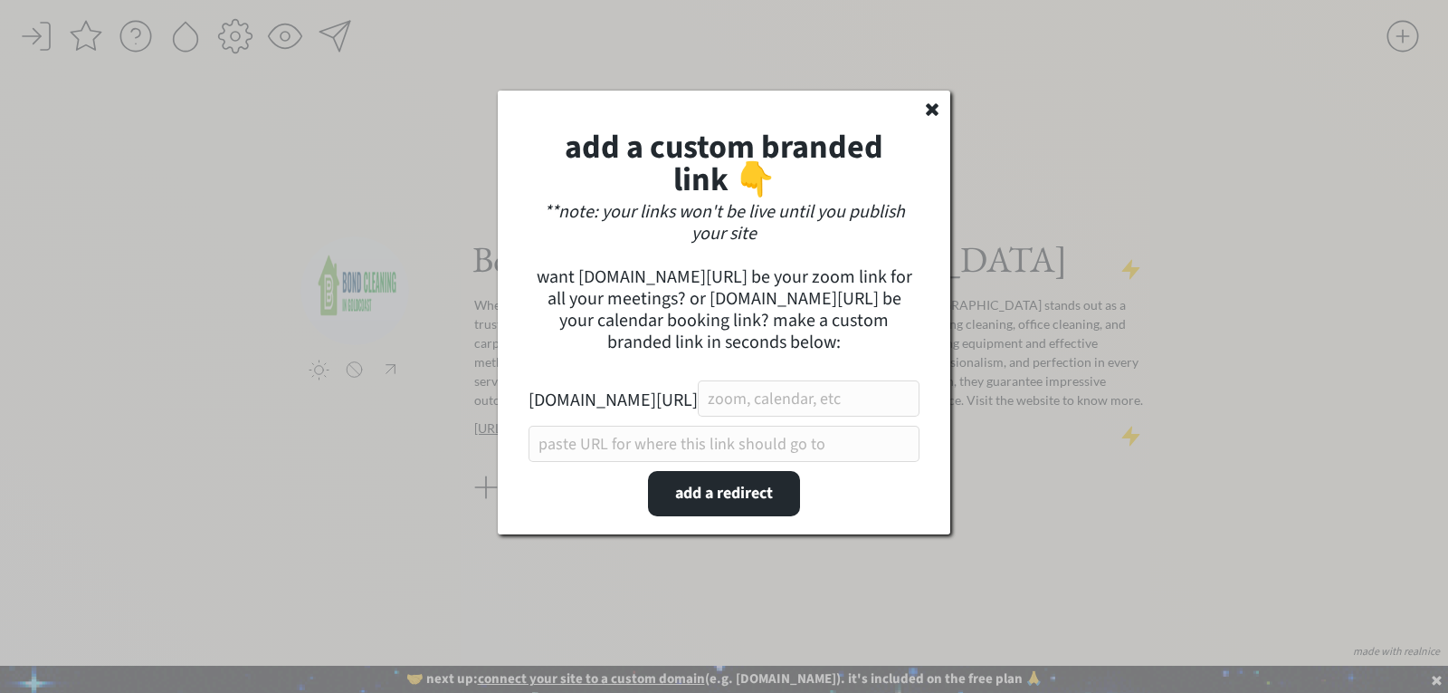
click at [717, 400] on input "input" at bounding box center [809, 398] width 222 height 36
paste input "Cleaninggoldcoast"
type input "Cleaninggoldcoast"
click at [652, 445] on input "input" at bounding box center [724, 443] width 391 height 36
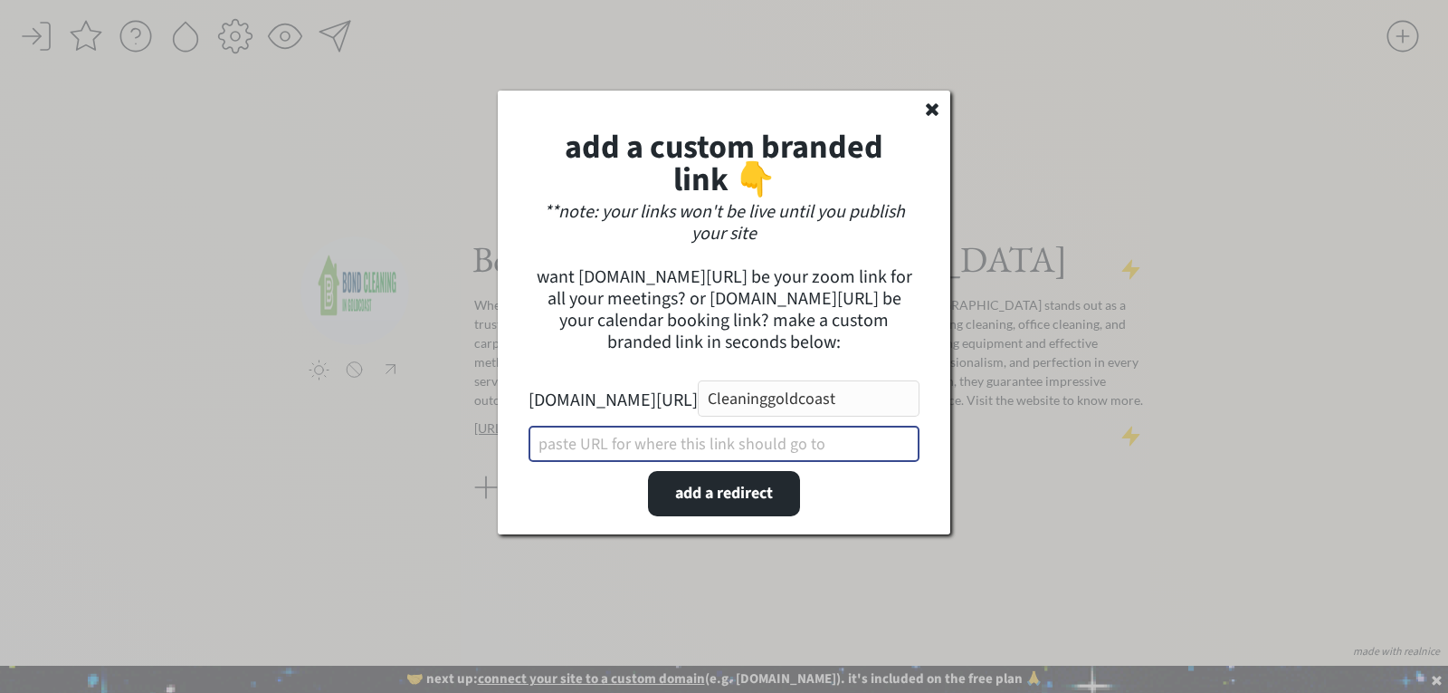
paste input "[URL][DOMAIN_NAME]"
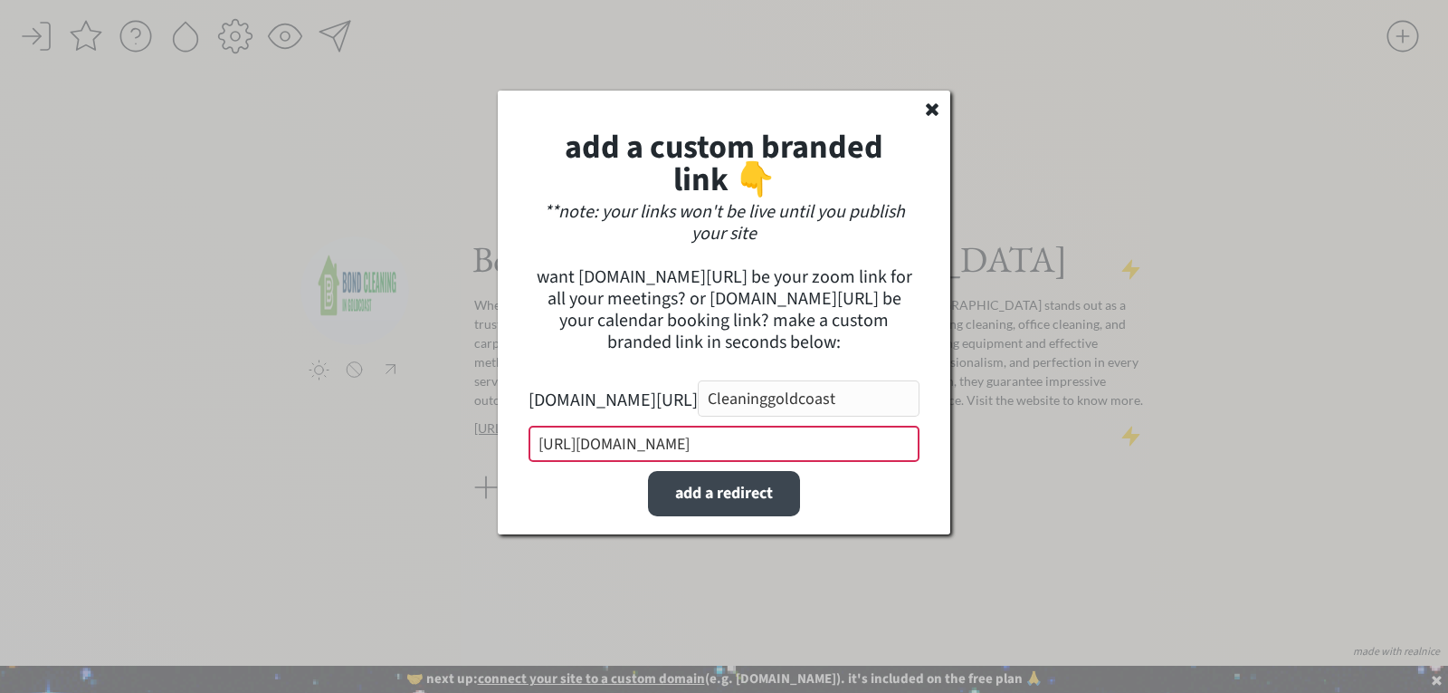
type input "[URL][DOMAIN_NAME]"
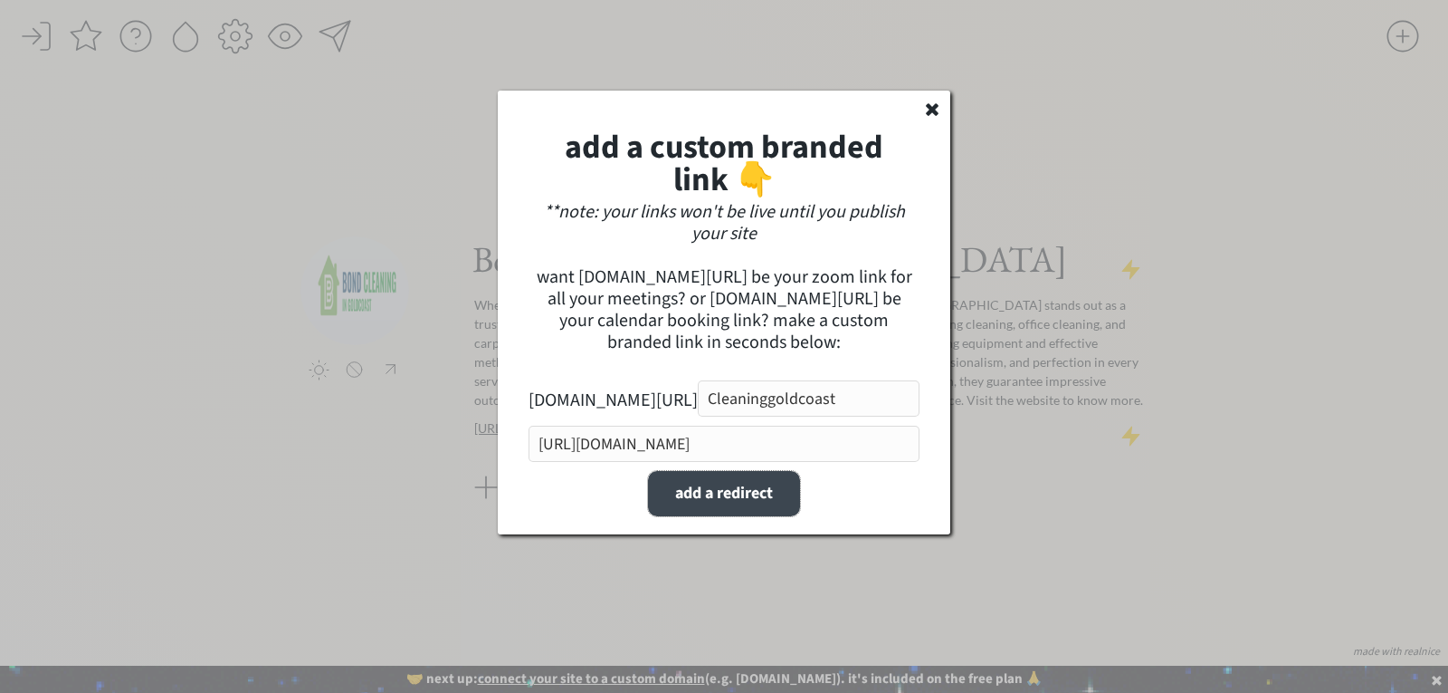
click at [757, 490] on button "add a redirect" at bounding box center [724, 493] width 152 height 45
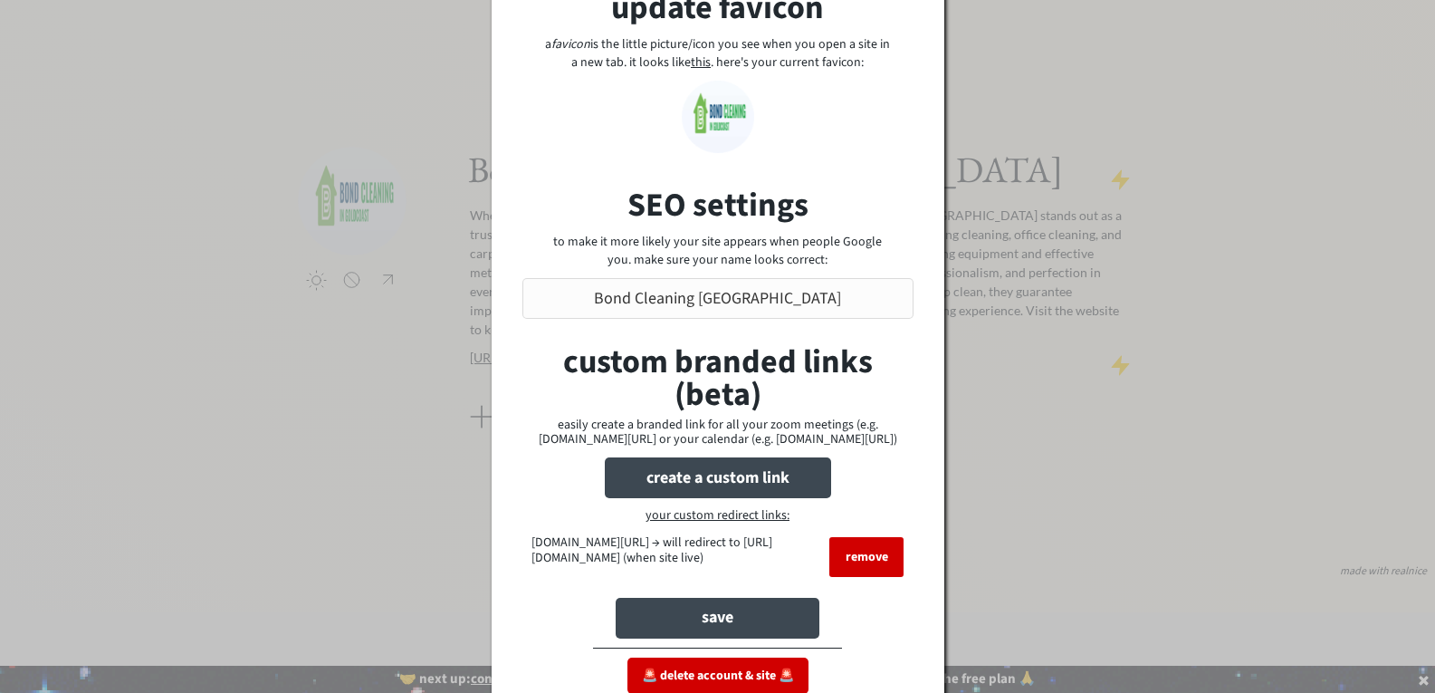
scroll to position [100, 0]
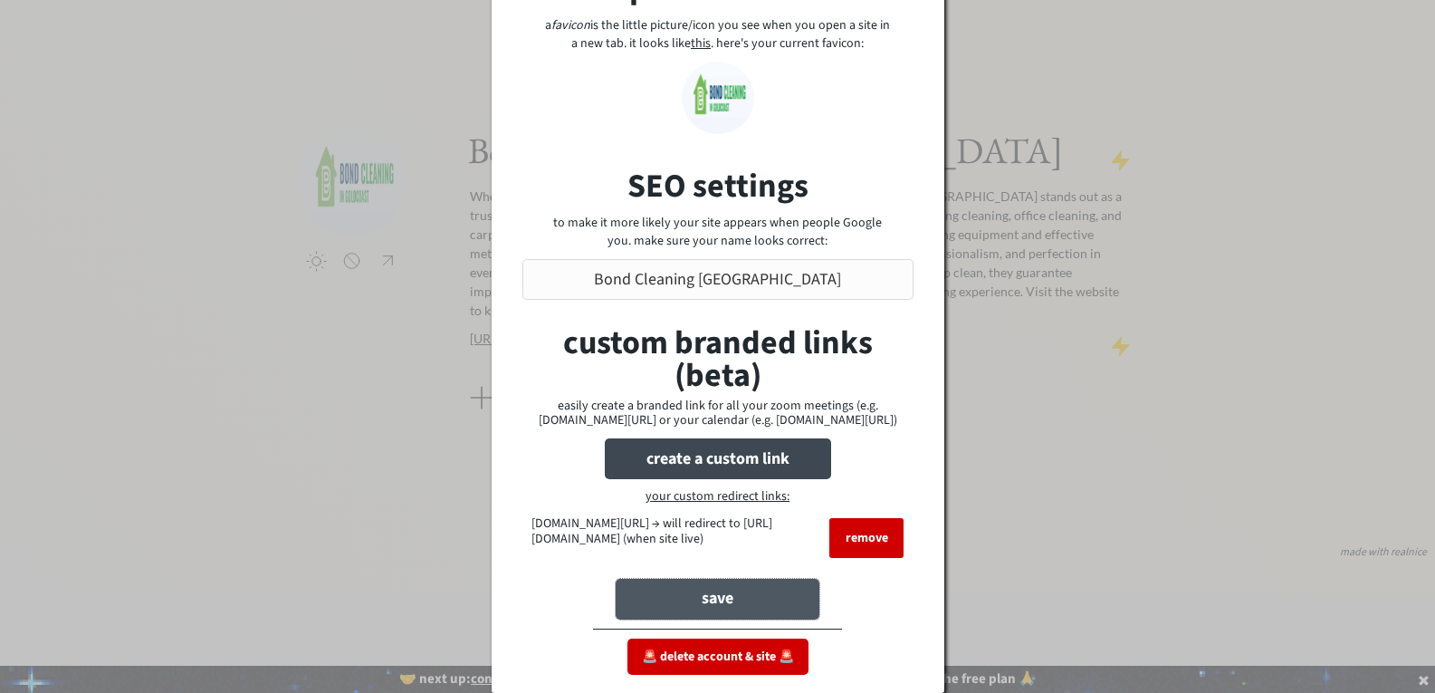
click at [741, 603] on button "save" at bounding box center [718, 598] width 204 height 41
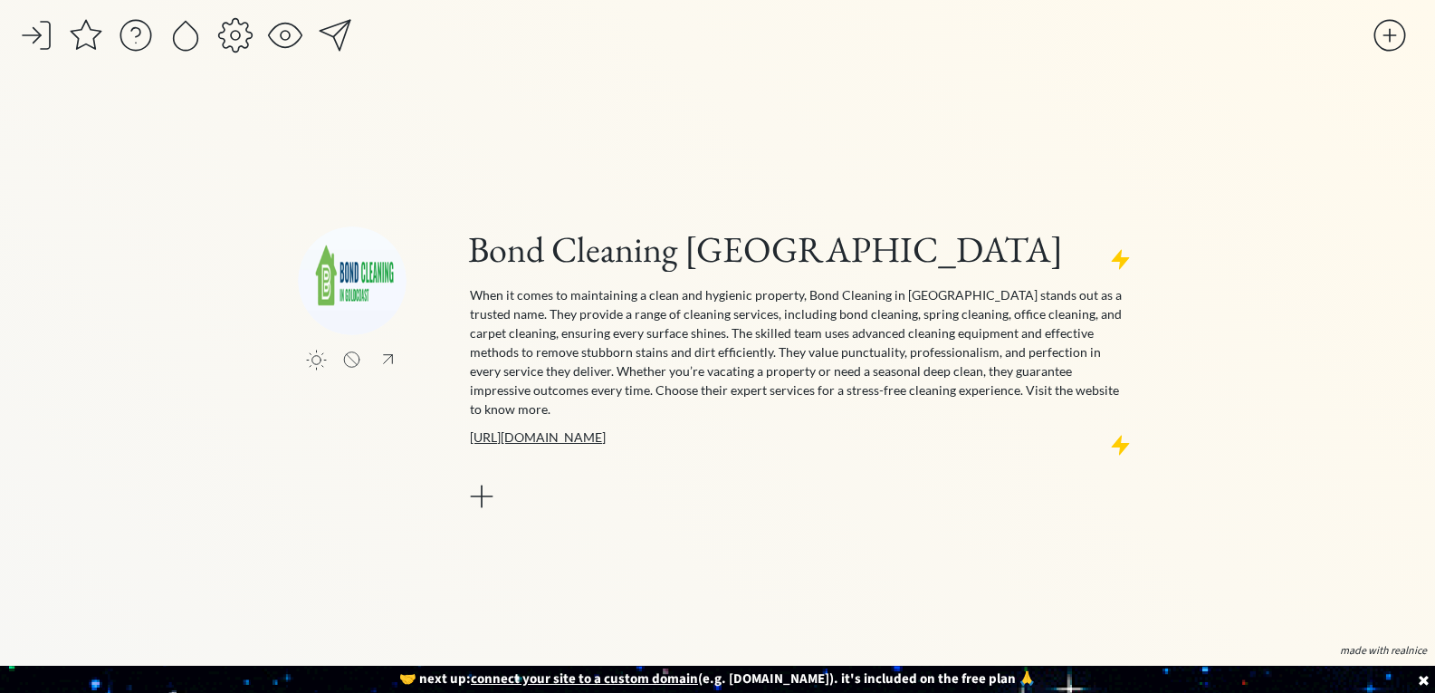
scroll to position [0, 0]
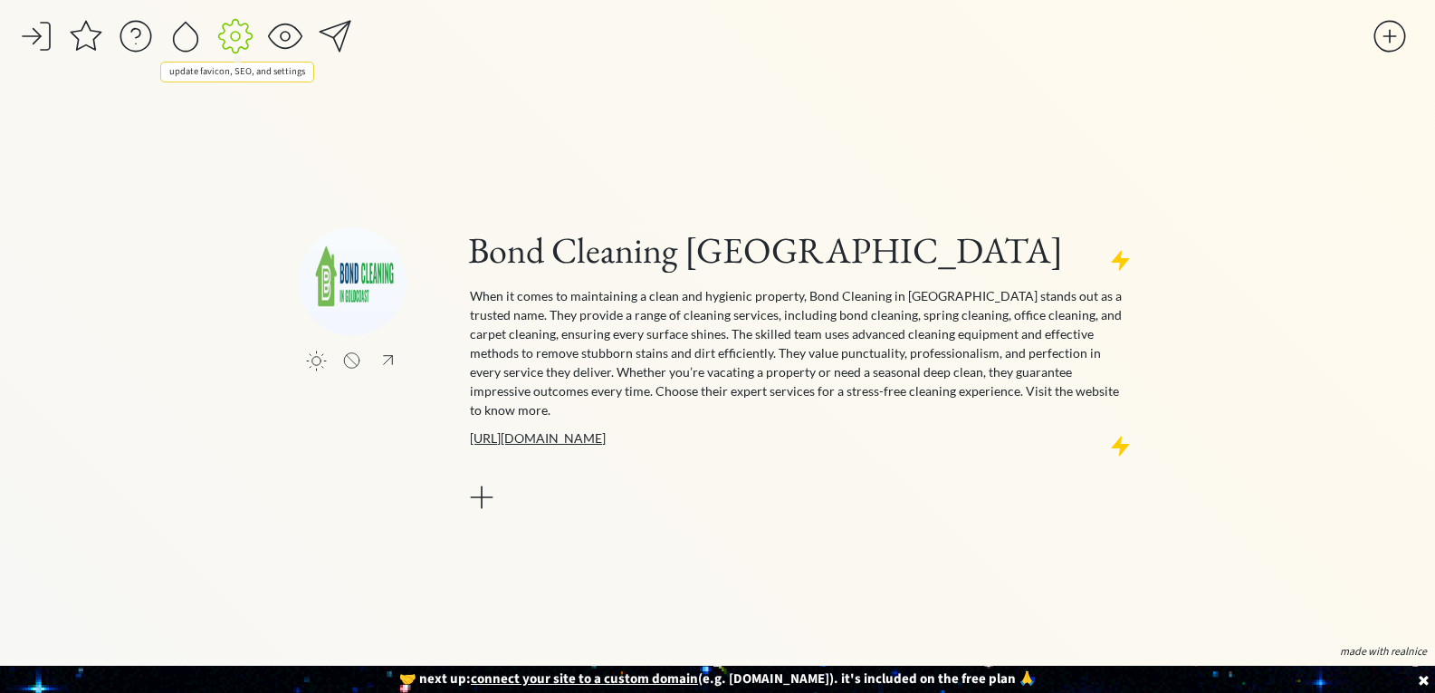
click at [234, 40] on div at bounding box center [235, 36] width 36 height 36
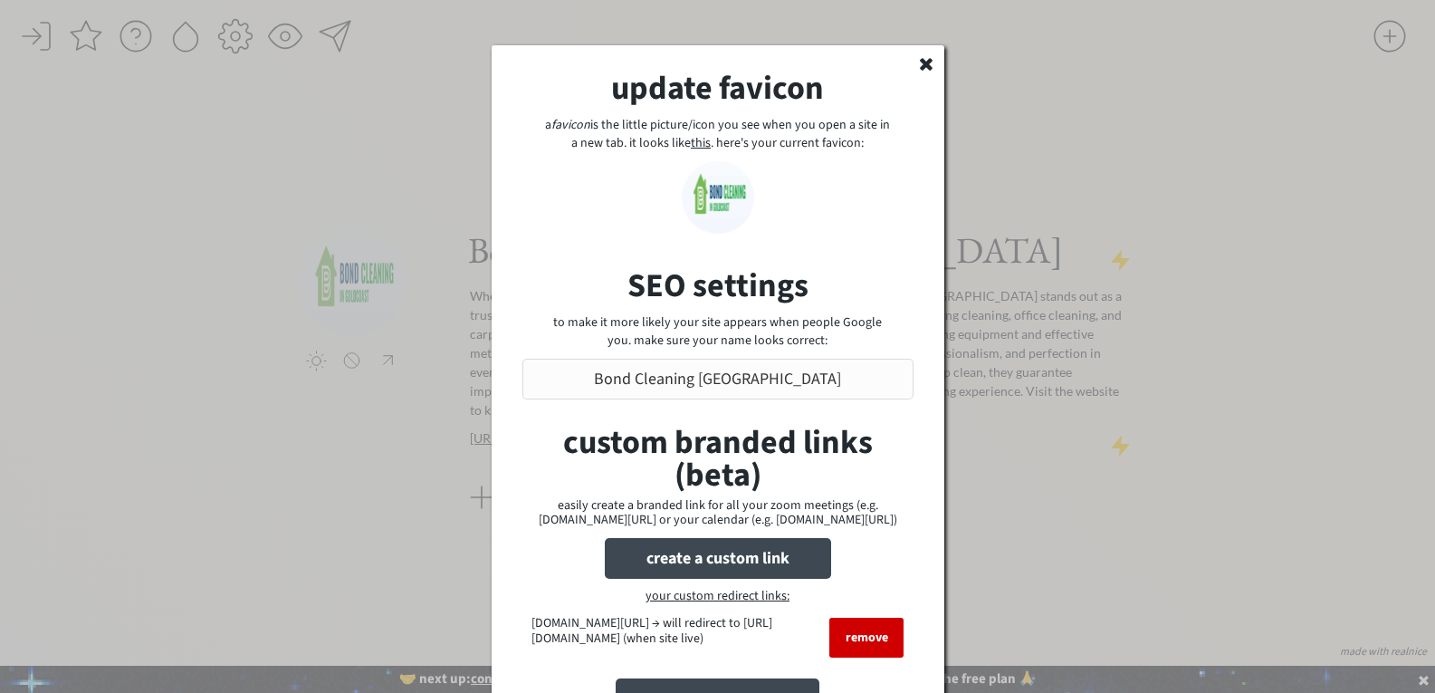
click at [923, 55] on icon at bounding box center [926, 63] width 18 height 18
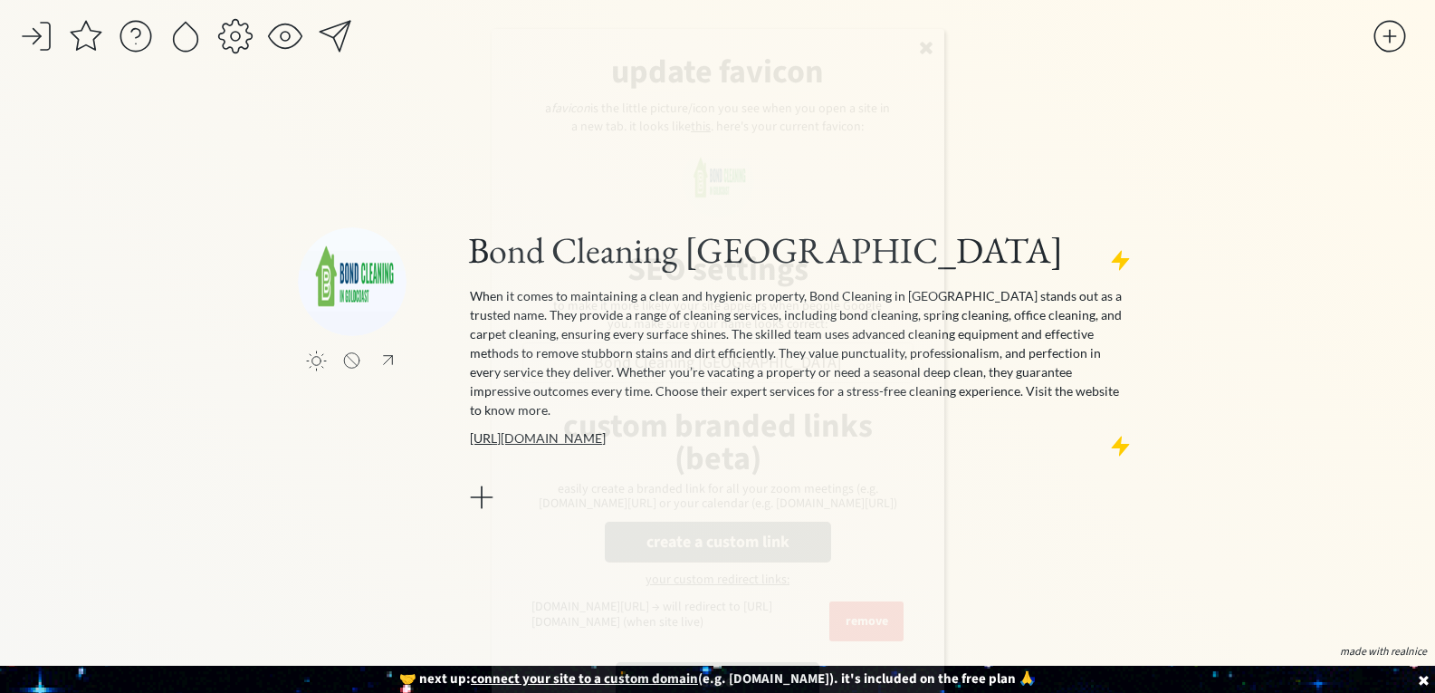
click at [285, 34] on div at bounding box center [285, 36] width 36 height 36
